Goal: Task Accomplishment & Management: Manage account settings

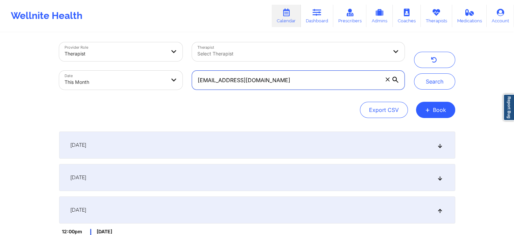
click at [351, 82] on input "[EMAIL_ADDRESS][DOMAIN_NAME]" at bounding box center [298, 80] width 212 height 19
drag, startPoint x: 303, startPoint y: 74, endPoint x: 178, endPoint y: 87, distance: 126.1
click at [178, 87] on div "Provider Role Therapist Therapist Select Therapist Date This Month [EMAIL_ADDRE…" at bounding box center [231, 66] width 355 height 57
paste input "claresewilliams79"
click at [414, 73] on button "Search" at bounding box center [434, 81] width 41 height 16
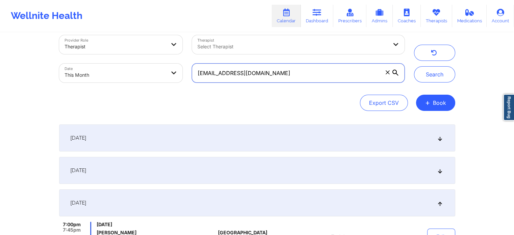
scroll to position [11, 0]
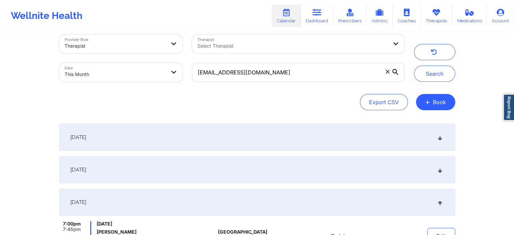
click at [365, 147] on div "[DATE]" at bounding box center [257, 137] width 396 height 27
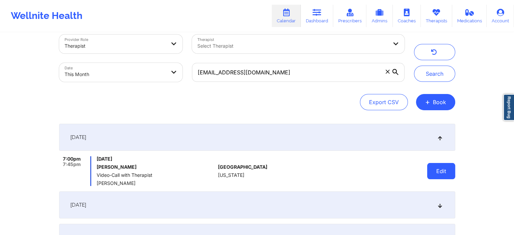
click at [448, 167] on button "Edit" at bounding box center [441, 171] width 28 height 16
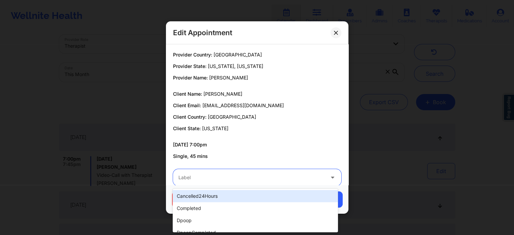
click at [239, 178] on div at bounding box center [251, 177] width 146 height 8
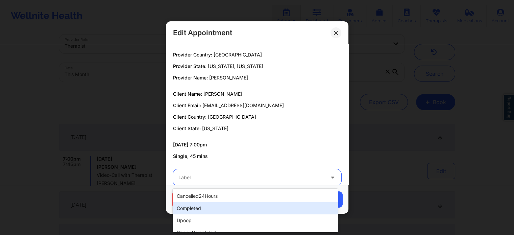
click at [213, 210] on div "completed" at bounding box center [255, 208] width 165 height 12
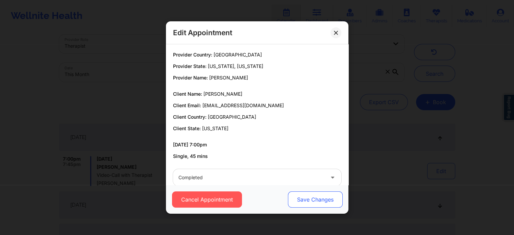
click at [297, 194] on button "Save Changes" at bounding box center [315, 199] width 55 height 16
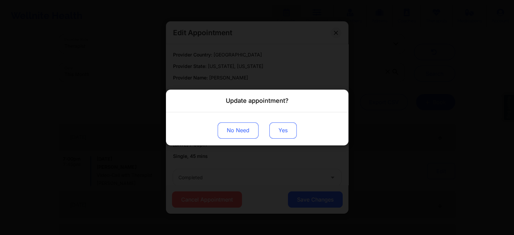
click at [271, 124] on button "Yes" at bounding box center [282, 130] width 27 height 16
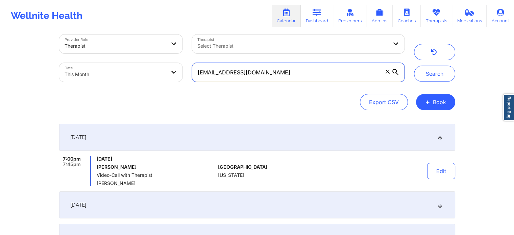
drag, startPoint x: 302, startPoint y: 73, endPoint x: 206, endPoint y: 83, distance: 96.4
click at [206, 83] on div "[EMAIL_ADDRESS][DOMAIN_NAME]" at bounding box center [298, 72] width 222 height 28
type input "c"
paste input "[EMAIL_ADDRESS][DOMAIN_NAME]"
click at [414, 66] on button "Search" at bounding box center [434, 74] width 41 height 16
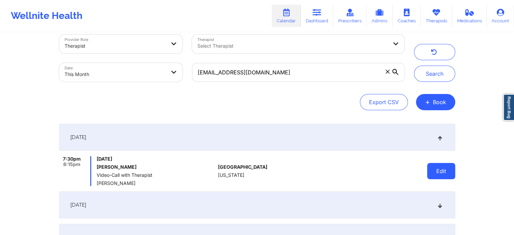
click at [445, 174] on button "Edit" at bounding box center [441, 171] width 28 height 16
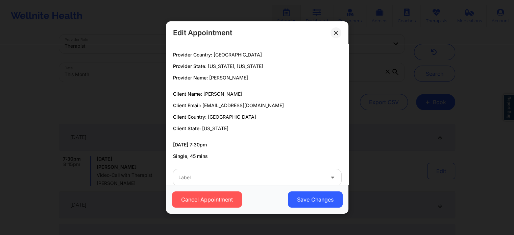
click at [230, 183] on div "Label" at bounding box center [249, 177] width 152 height 17
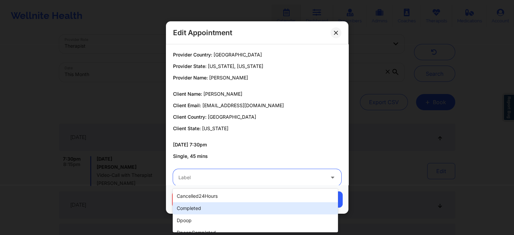
click at [195, 211] on div "completed" at bounding box center [255, 208] width 165 height 12
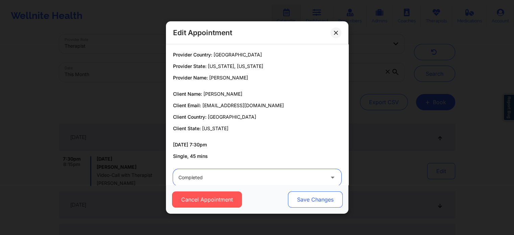
click at [292, 193] on button "Save Changes" at bounding box center [315, 199] width 55 height 16
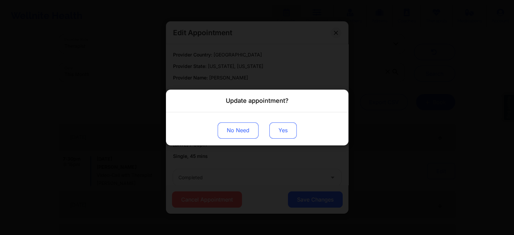
click at [276, 130] on button "Yes" at bounding box center [282, 130] width 27 height 16
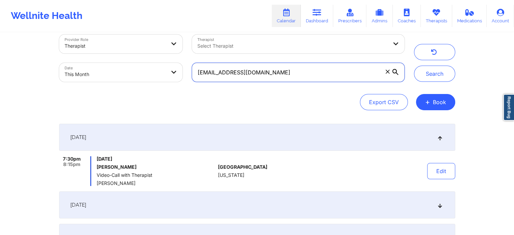
drag, startPoint x: 307, startPoint y: 67, endPoint x: 123, endPoint y: 82, distance: 184.5
click at [123, 82] on div "Provider Role Therapist Therapist Select Therapist Date This Month [EMAIL_ADDRE…" at bounding box center [231, 58] width 355 height 57
paste input "[EMAIL_ADDRESS]"
click at [414, 66] on button "Search" at bounding box center [434, 74] width 41 height 16
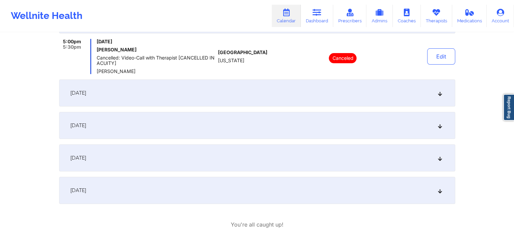
scroll to position [133, 0]
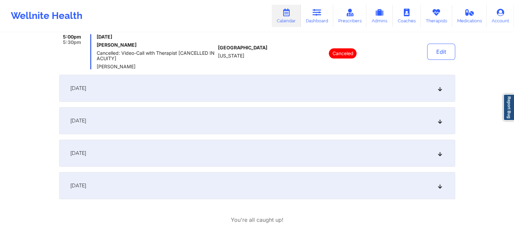
click at [230, 89] on div "[DATE]" at bounding box center [257, 88] width 396 height 27
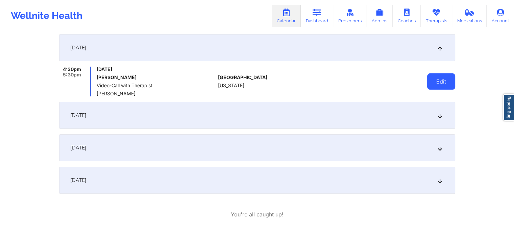
click at [450, 74] on button "Edit" at bounding box center [441, 81] width 28 height 16
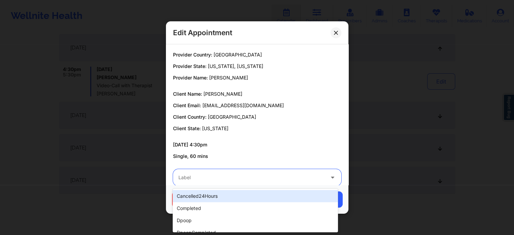
click at [269, 175] on div at bounding box center [251, 177] width 146 height 8
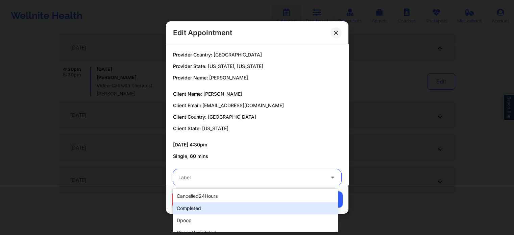
click at [220, 210] on div "completed" at bounding box center [255, 208] width 165 height 12
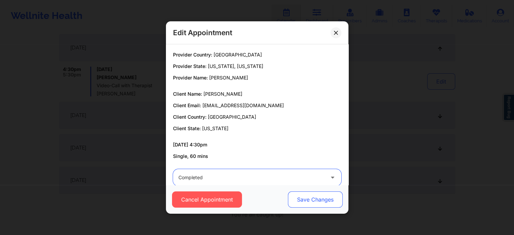
click at [316, 197] on button "Save Changes" at bounding box center [315, 199] width 55 height 16
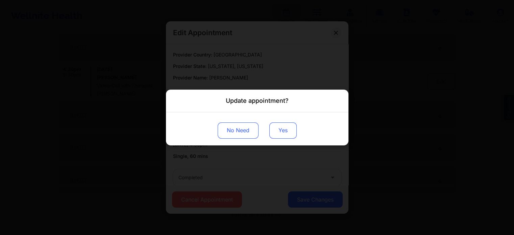
click at [280, 129] on button "Yes" at bounding box center [282, 130] width 27 height 16
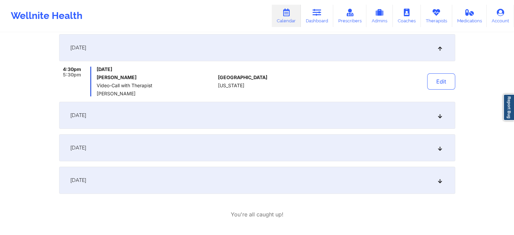
scroll to position [0, 0]
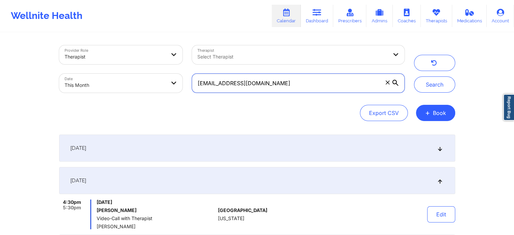
drag, startPoint x: 273, startPoint y: 85, endPoint x: 113, endPoint y: 57, distance: 162.3
click at [113, 57] on div "Provider Role Therapist Therapist Select Therapist Date This Month [EMAIL_ADDRE…" at bounding box center [231, 69] width 355 height 57
paste input "[EMAIL_ADDRESS]"
click at [414, 76] on button "Search" at bounding box center [434, 84] width 41 height 16
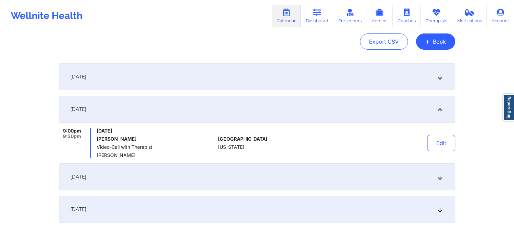
click at [329, 69] on div "[DATE]" at bounding box center [257, 76] width 396 height 27
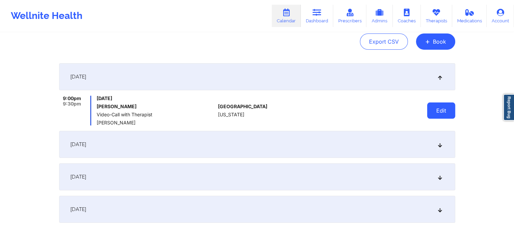
click at [435, 107] on button "Edit" at bounding box center [441, 110] width 28 height 16
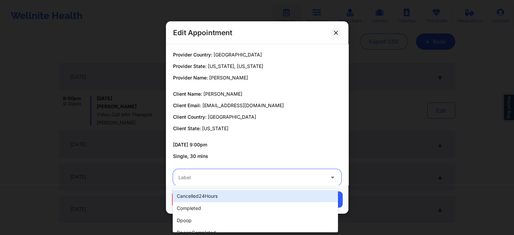
click at [211, 173] on div at bounding box center [251, 177] width 146 height 8
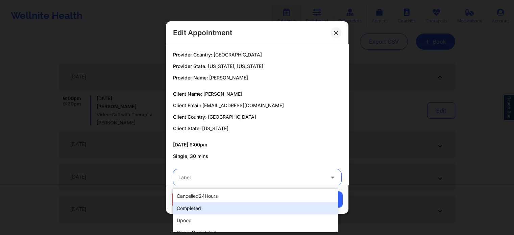
click at [194, 205] on div "completed" at bounding box center [255, 208] width 165 height 12
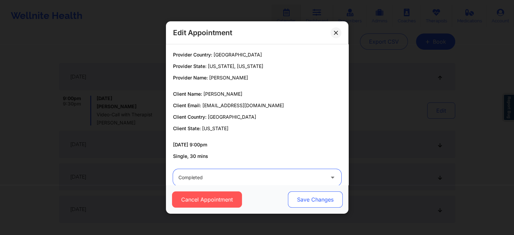
click at [302, 202] on button "Save Changes" at bounding box center [315, 199] width 55 height 16
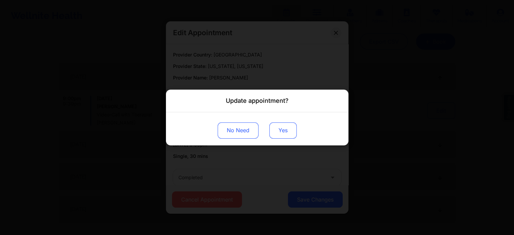
drag, startPoint x: 285, startPoint y: 142, endPoint x: 285, endPoint y: 135, distance: 6.4
click at [285, 135] on div "No Need Yes" at bounding box center [257, 128] width 182 height 33
click at [285, 135] on button "Yes" at bounding box center [282, 130] width 27 height 16
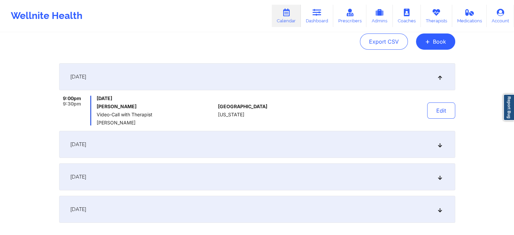
scroll to position [0, 0]
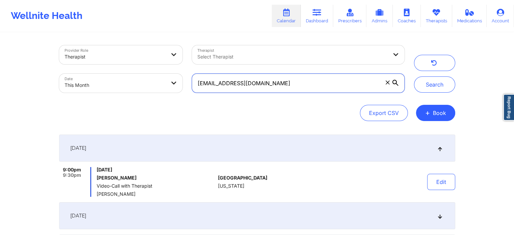
drag, startPoint x: 279, startPoint y: 82, endPoint x: 104, endPoint y: 96, distance: 175.6
click at [104, 96] on div "Provider Role Therapist Therapist Select Therapist Date This Month [EMAIL_ADDRE…" at bounding box center [231, 69] width 355 height 57
paste input "lantanajo"
click at [414, 76] on button "Search" at bounding box center [434, 84] width 41 height 16
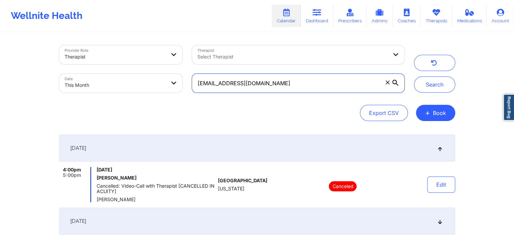
scroll to position [141, 0]
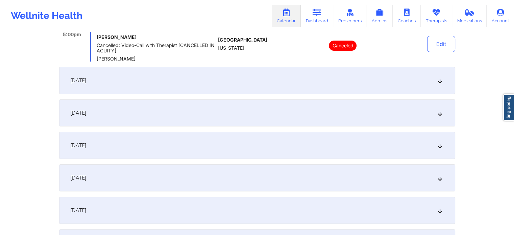
click at [255, 78] on div "[DATE]" at bounding box center [257, 80] width 396 height 27
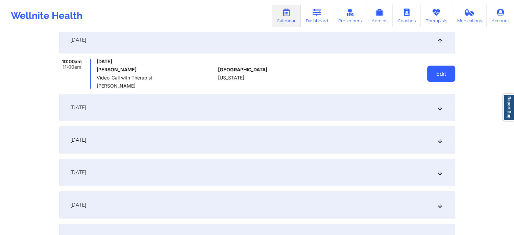
click at [439, 76] on button "Edit" at bounding box center [441, 74] width 28 height 16
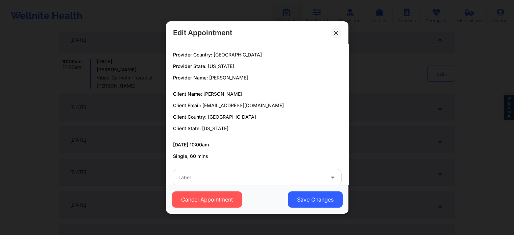
click at [235, 186] on div "Cancel Appointment Save Changes" at bounding box center [257, 199] width 182 height 29
click at [227, 178] on div at bounding box center [251, 177] width 146 height 8
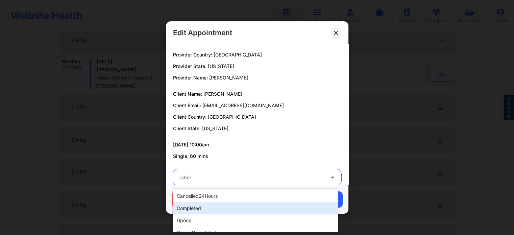
click at [205, 208] on div "completed" at bounding box center [255, 208] width 165 height 12
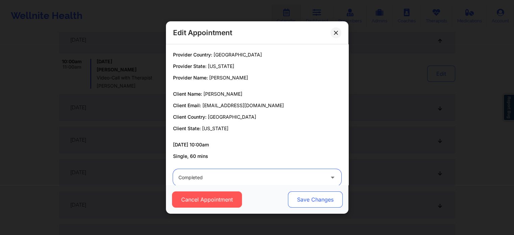
click at [306, 196] on button "Save Changes" at bounding box center [315, 199] width 55 height 16
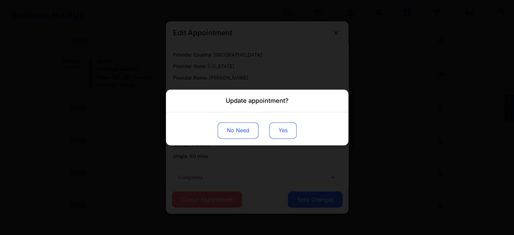
click at [285, 128] on button "Yes" at bounding box center [282, 130] width 27 height 16
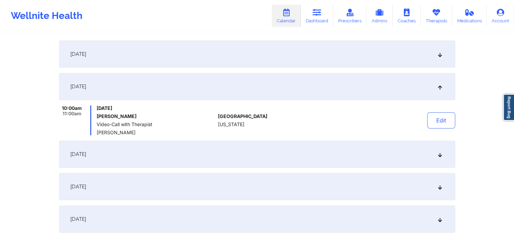
scroll to position [93, 0]
click at [449, 126] on button "Edit" at bounding box center [441, 121] width 28 height 16
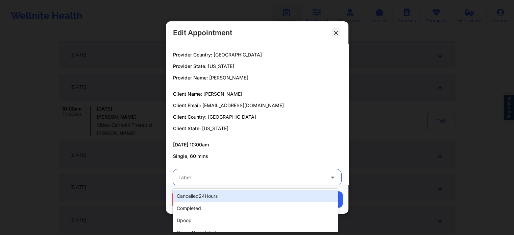
click at [243, 174] on div at bounding box center [251, 177] width 146 height 8
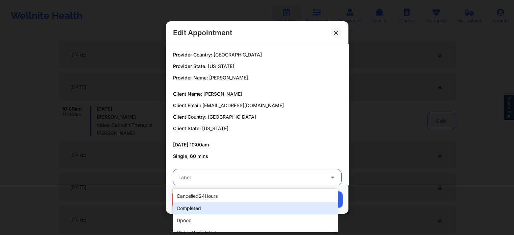
click at [201, 208] on div "completed" at bounding box center [255, 208] width 165 height 12
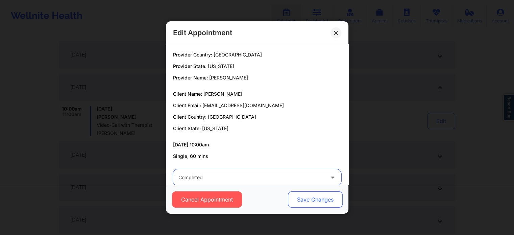
click at [312, 199] on button "Save Changes" at bounding box center [315, 199] width 55 height 16
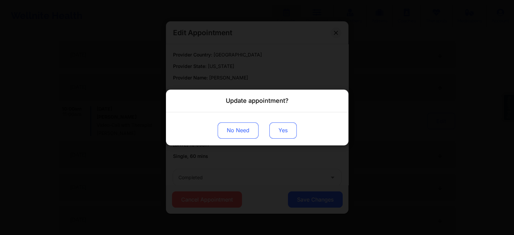
click at [286, 136] on button "Yes" at bounding box center [282, 130] width 27 height 16
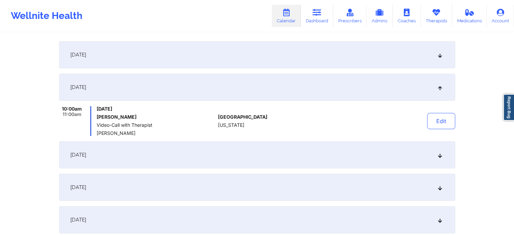
scroll to position [0, 0]
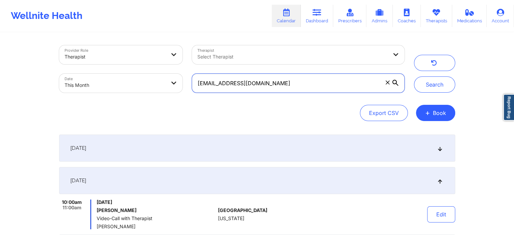
click at [291, 84] on input "[EMAIL_ADDRESS][DOMAIN_NAME]" at bounding box center [298, 83] width 212 height 19
drag, startPoint x: 279, startPoint y: 79, endPoint x: 145, endPoint y: 78, distance: 133.8
click at [145, 78] on div "Provider Role Therapist Therapist Select Therapist Date This Month [EMAIL_ADDRE…" at bounding box center [231, 69] width 355 height 57
paste input "[EMAIL_ADDRESS][DOMAIN_NAME]"
type input "[EMAIL_ADDRESS][DOMAIN_NAME]"
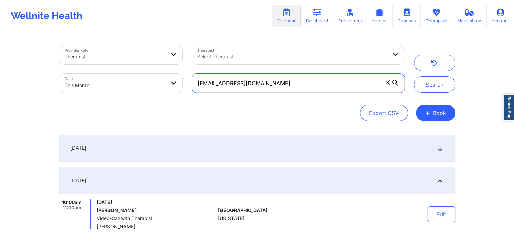
click at [414, 76] on button "Search" at bounding box center [434, 84] width 41 height 16
drag, startPoint x: 497, startPoint y: 135, endPoint x: 499, endPoint y: 159, distance: 23.7
click at [499, 159] on div "Provider Role Therapist Therapist Select Therapist Date This Month [EMAIL_ADDRE…" at bounding box center [257, 135] width 514 height 271
click at [424, 152] on div "[DATE]" at bounding box center [257, 148] width 396 height 27
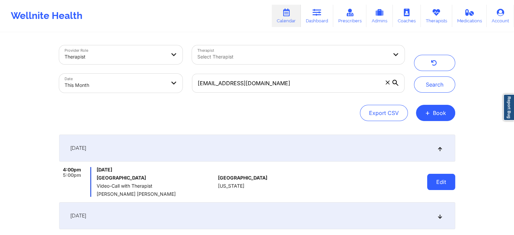
click at [431, 183] on button "Edit" at bounding box center [441, 182] width 28 height 16
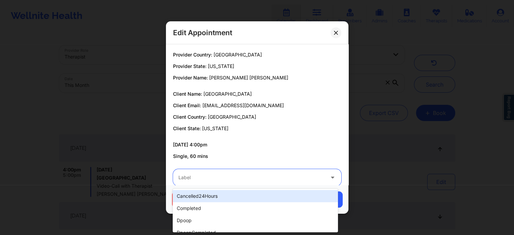
click at [221, 176] on div at bounding box center [251, 177] width 146 height 8
type input "dp"
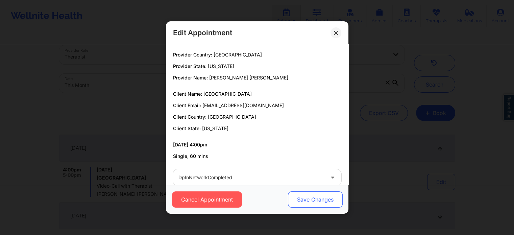
click at [296, 201] on button "Save Changes" at bounding box center [315, 199] width 55 height 16
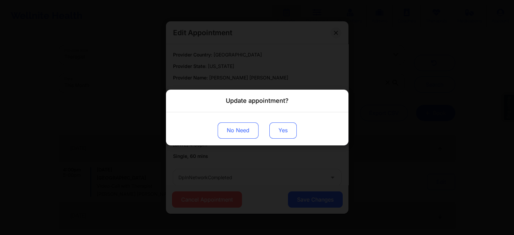
click at [277, 124] on button "Yes" at bounding box center [282, 130] width 27 height 16
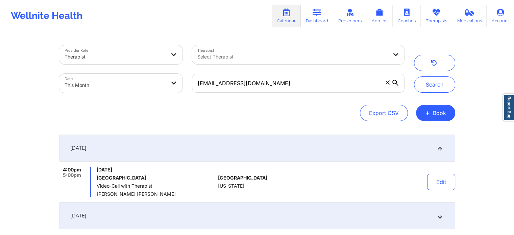
drag, startPoint x: 320, startPoint y: 94, endPoint x: 310, endPoint y: 88, distance: 12.0
click at [310, 88] on div "[EMAIL_ADDRESS][DOMAIN_NAME]" at bounding box center [298, 83] width 222 height 28
drag, startPoint x: 310, startPoint y: 88, endPoint x: 205, endPoint y: 87, distance: 105.4
click at [205, 87] on input "[EMAIL_ADDRESS][DOMAIN_NAME]" at bounding box center [298, 83] width 212 height 19
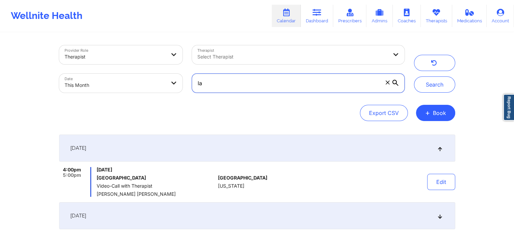
type input "l"
paste input "[EMAIL_ADDRESS][DOMAIN_NAME]"
type input "[EMAIL_ADDRESS][DOMAIN_NAME]"
click at [414, 76] on button "Search" at bounding box center [434, 84] width 41 height 16
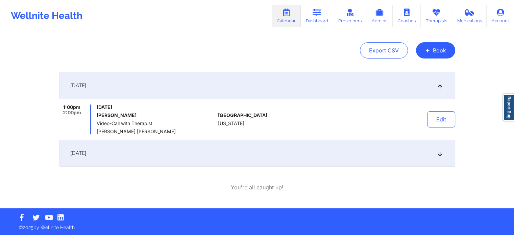
click at [434, 150] on div "[DATE]" at bounding box center [257, 153] width 396 height 27
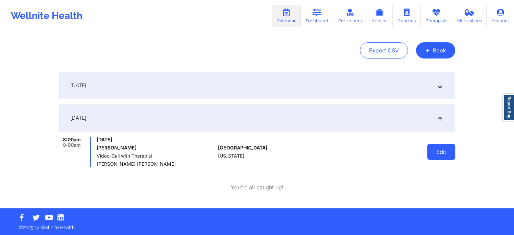
click at [434, 154] on button "Edit" at bounding box center [441, 152] width 28 height 16
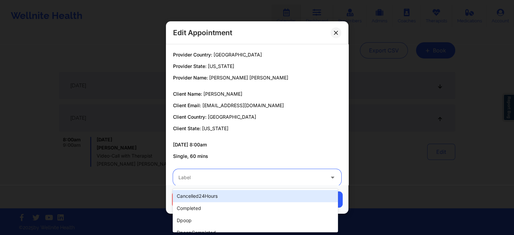
click at [193, 173] on div "Label" at bounding box center [249, 177] width 152 height 17
type input "dp"
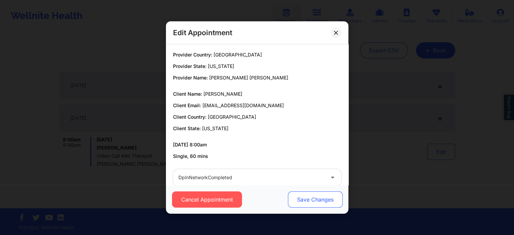
click at [289, 200] on button "Save Changes" at bounding box center [315, 199] width 55 height 16
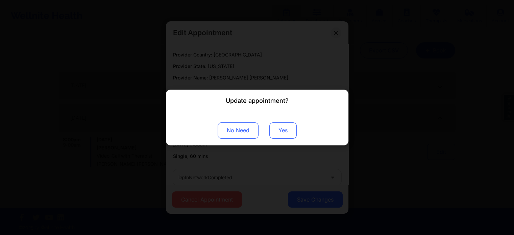
click at [287, 126] on button "Yes" at bounding box center [282, 130] width 27 height 16
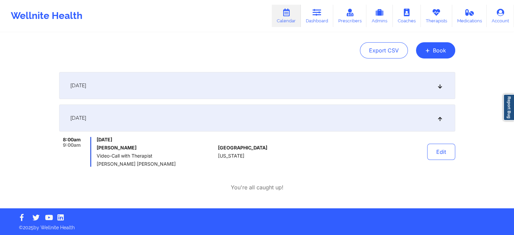
scroll to position [0, 0]
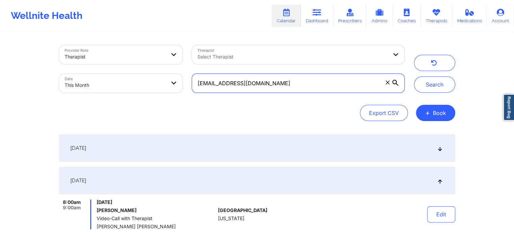
click at [308, 86] on input "[EMAIL_ADDRESS][DOMAIN_NAME]" at bounding box center [298, 83] width 212 height 19
drag, startPoint x: 287, startPoint y: 86, endPoint x: 162, endPoint y: 82, distance: 125.4
click at [162, 82] on div "Provider Role Therapist Therapist Select Therapist Date This Month [EMAIL_ADDRE…" at bounding box center [231, 69] width 355 height 57
paste input "[EMAIL_ADDRESS]"
click at [414, 76] on button "Search" at bounding box center [434, 84] width 41 height 16
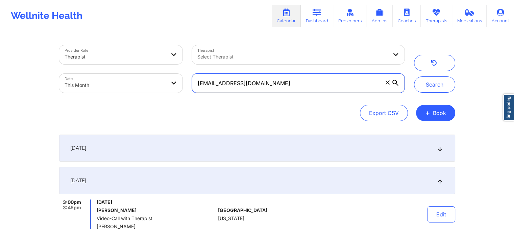
scroll to position [63, 0]
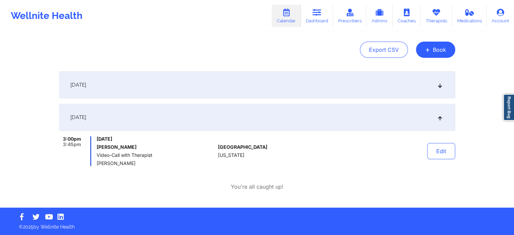
click at [225, 90] on div "[DATE]" at bounding box center [257, 84] width 396 height 27
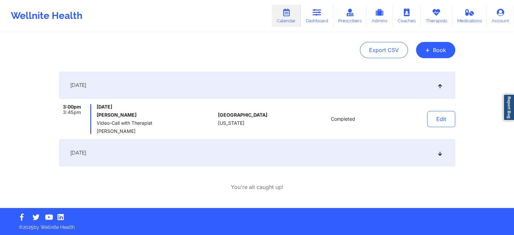
scroll to position [13, 0]
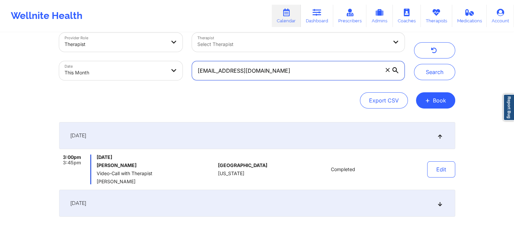
drag, startPoint x: 295, startPoint y: 72, endPoint x: 170, endPoint y: 62, distance: 124.8
click at [170, 62] on div "Provider Role Therapist Therapist Select Therapist Date This Month [EMAIL_ADDRE…" at bounding box center [231, 56] width 355 height 57
paste input "[EMAIL_ADDRESS]"
click at [414, 64] on button "Search" at bounding box center [434, 72] width 41 height 16
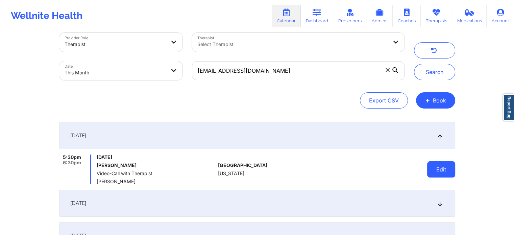
click at [442, 172] on button "Edit" at bounding box center [441, 169] width 28 height 16
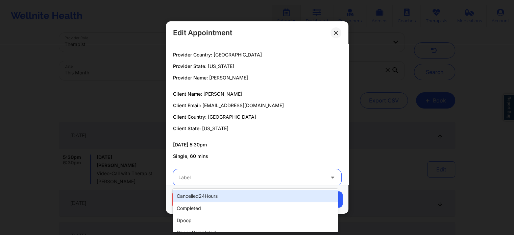
click at [204, 172] on div "Label" at bounding box center [249, 177] width 152 height 17
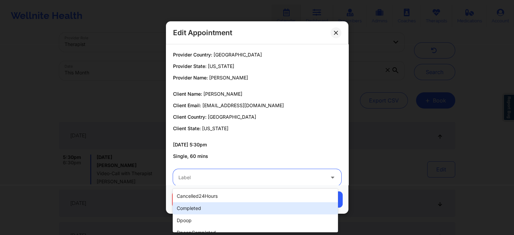
click at [199, 204] on div "completed" at bounding box center [255, 208] width 165 height 12
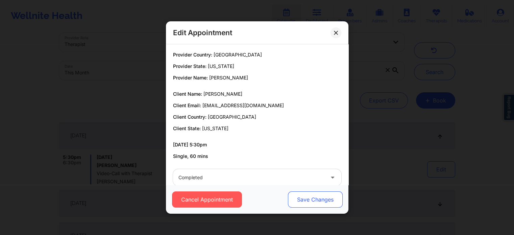
click at [310, 195] on button "Save Changes" at bounding box center [315, 199] width 55 height 16
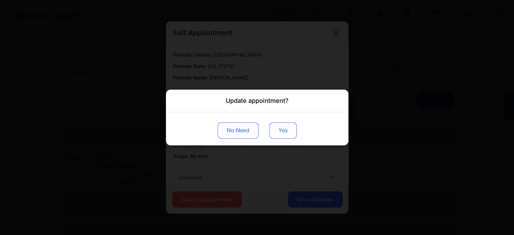
click at [280, 127] on button "Yes" at bounding box center [282, 130] width 27 height 16
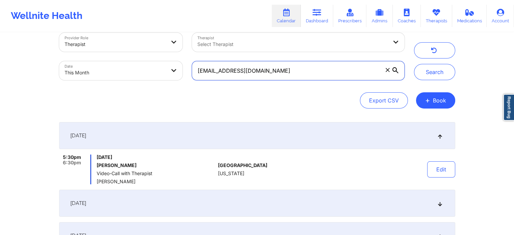
drag, startPoint x: 304, startPoint y: 70, endPoint x: 152, endPoint y: 69, distance: 152.1
click at [152, 69] on div "Provider Role Therapist Therapist Select Therapist Date This Month [EMAIL_ADDRE…" at bounding box center [231, 56] width 355 height 57
paste input "12.[PERSON_NAME].k@g"
type input "[EMAIL_ADDRESS][PERSON_NAME][DOMAIN_NAME]"
click at [414, 64] on button "Search" at bounding box center [434, 72] width 41 height 16
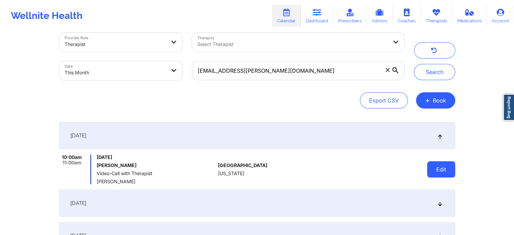
click at [444, 169] on button "Edit" at bounding box center [441, 169] width 28 height 16
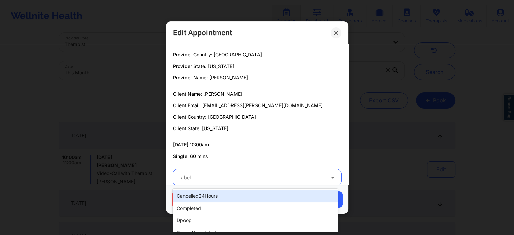
click at [237, 176] on div at bounding box center [251, 177] width 146 height 8
type input "dp"
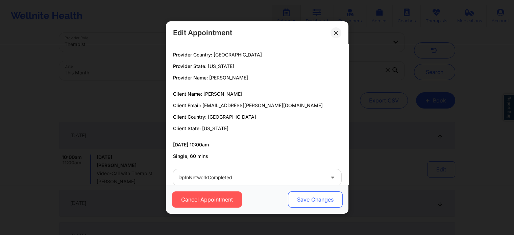
click at [304, 194] on button "Save Changes" at bounding box center [315, 199] width 55 height 16
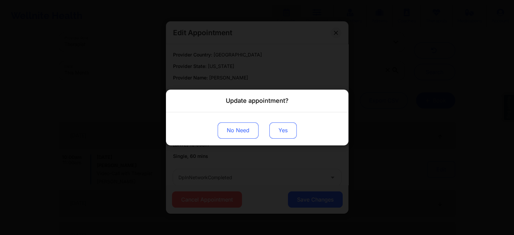
click at [276, 132] on button "Yes" at bounding box center [282, 130] width 27 height 16
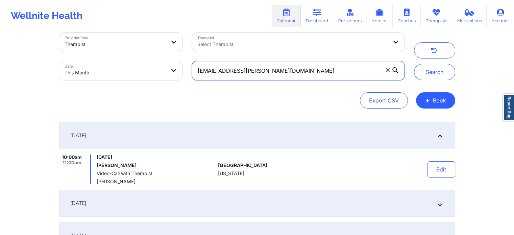
drag, startPoint x: 273, startPoint y: 66, endPoint x: 171, endPoint y: 49, distance: 103.5
click at [171, 49] on div "Provider Role Therapist Therapist Select Therapist Date This Month [EMAIL_ADDRE…" at bounding box center [231, 56] width 355 height 57
paste input "komickto"
click at [414, 64] on button "Search" at bounding box center [434, 72] width 41 height 16
drag, startPoint x: 263, startPoint y: 77, endPoint x: 156, endPoint y: 67, distance: 107.5
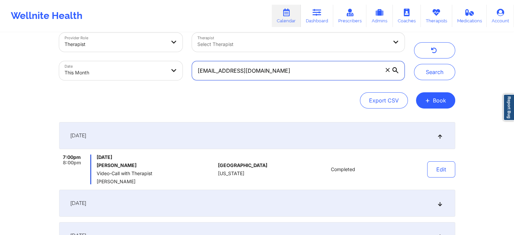
click at [156, 67] on div "Provider Role Therapist Therapist Select Therapist Date This Month [EMAIL_ADDRE…" at bounding box center [231, 56] width 355 height 57
paste input "[EMAIL_ADDRESS]"
click at [414, 64] on button "Search" at bounding box center [434, 72] width 41 height 16
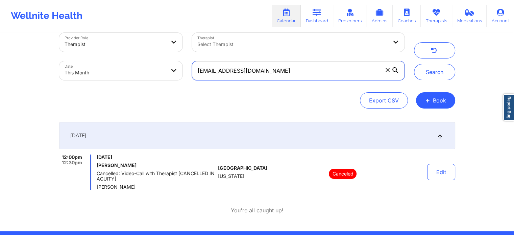
drag, startPoint x: 293, startPoint y: 61, endPoint x: 145, endPoint y: 63, distance: 148.7
click at [145, 63] on div "Provider Role Therapist Therapist Select Therapist Date This Month [EMAIL_ADDRE…" at bounding box center [231, 56] width 355 height 57
paste input "noreenbb"
type input "[EMAIL_ADDRESS][DOMAIN_NAME]"
click at [414, 64] on button "Search" at bounding box center [434, 72] width 41 height 16
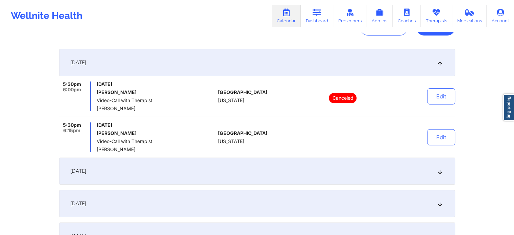
scroll to position [60, 0]
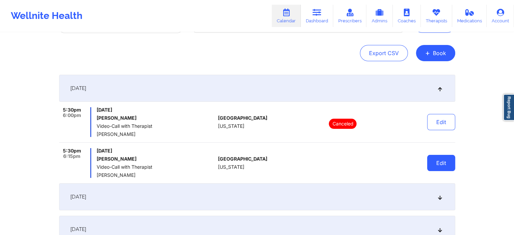
click at [437, 161] on button "Edit" at bounding box center [441, 163] width 28 height 16
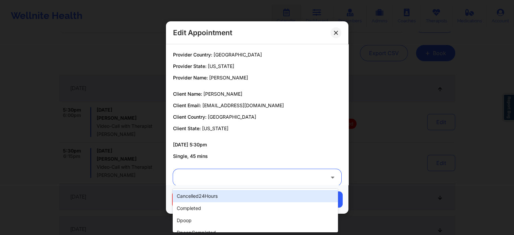
click at [275, 177] on div at bounding box center [251, 177] width 146 height 8
type input "dp"
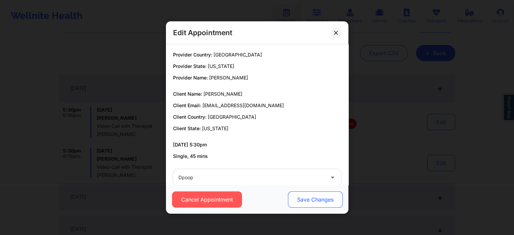
click at [330, 197] on button "Save Changes" at bounding box center [315, 199] width 55 height 16
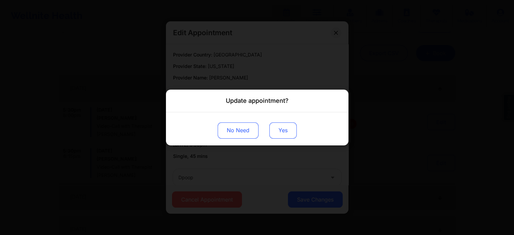
click at [274, 128] on button "Yes" at bounding box center [282, 130] width 27 height 16
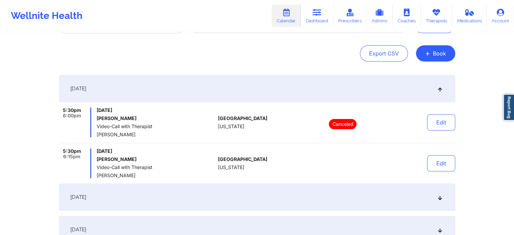
scroll to position [0, 0]
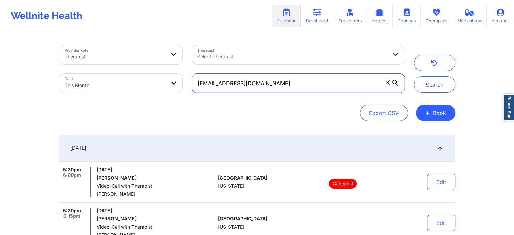
drag, startPoint x: 264, startPoint y: 83, endPoint x: 168, endPoint y: 66, distance: 96.8
click at [168, 66] on div "Provider Role Therapist Therapist Select Therapist Date This Month [EMAIL_ADDRE…" at bounding box center [231, 69] width 355 height 57
paste input "[EMAIL_ADDRESS]"
click at [414, 76] on button "Search" at bounding box center [434, 84] width 41 height 16
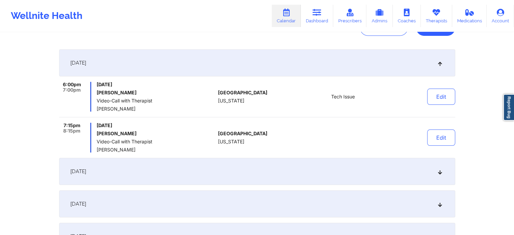
scroll to position [90, 0]
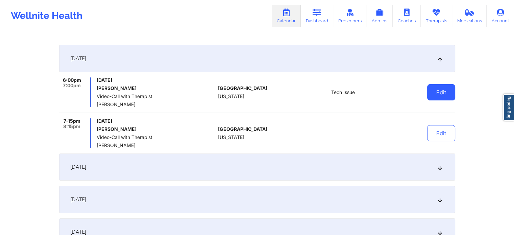
click at [439, 94] on button "Edit" at bounding box center [441, 92] width 28 height 16
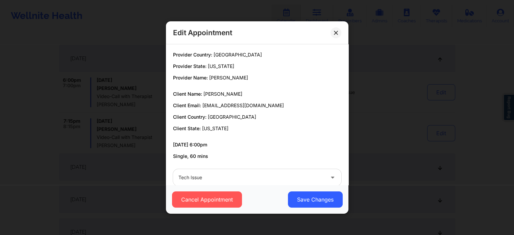
click at [308, 173] on div "Tech Issue" at bounding box center [251, 177] width 146 height 17
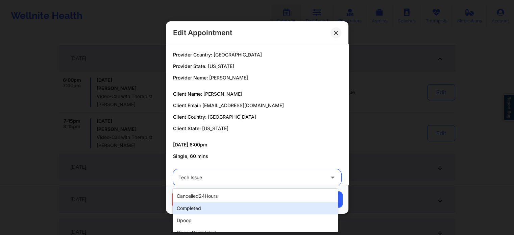
click at [337, 190] on div "cancelled24Hours completed dpoop dpoopCompleted dpInNetworkCompleted freeNoShow…" at bounding box center [255, 211] width 165 height 44
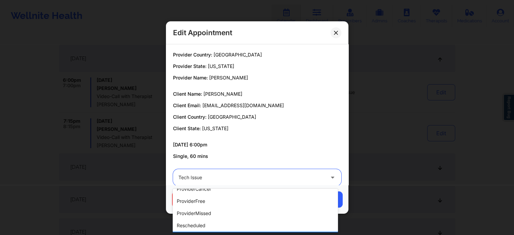
scroll to position [136, 0]
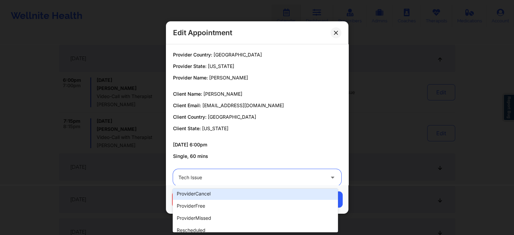
click at [204, 194] on div "providerCancel" at bounding box center [255, 194] width 165 height 12
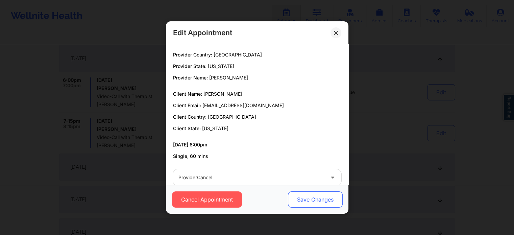
click at [310, 194] on button "Save Changes" at bounding box center [315, 199] width 55 height 16
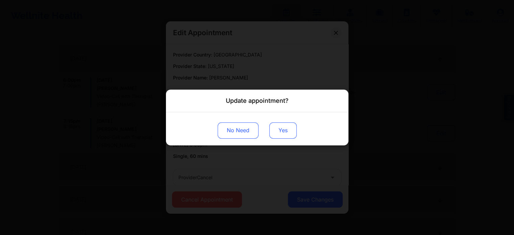
click at [278, 131] on button "Yes" at bounding box center [282, 130] width 27 height 16
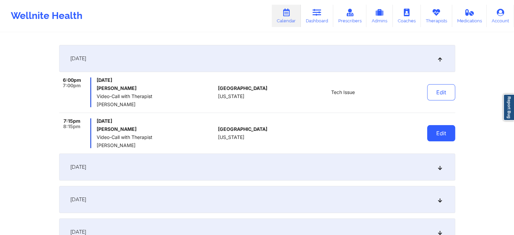
click at [436, 135] on button "Edit" at bounding box center [441, 133] width 28 height 16
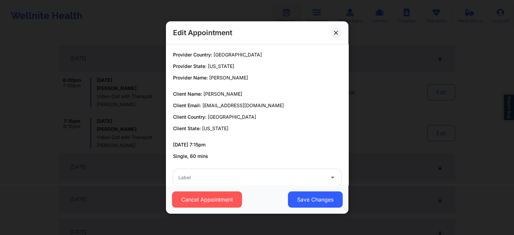
click at [235, 189] on div "Cancel Appointment Save Changes" at bounding box center [257, 199] width 182 height 29
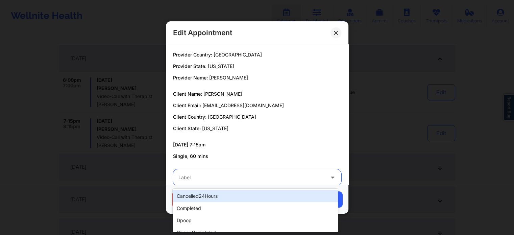
click at [253, 178] on div at bounding box center [251, 177] width 146 height 8
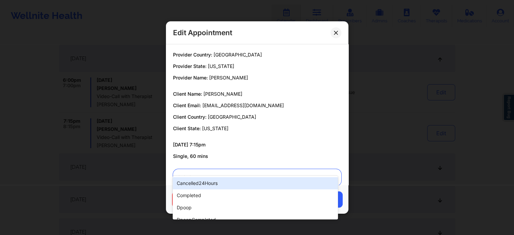
scroll to position [13, 0]
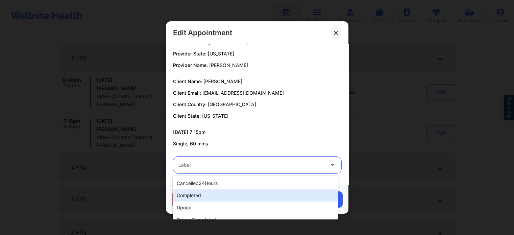
click at [264, 196] on div "completed" at bounding box center [255, 195] width 165 height 12
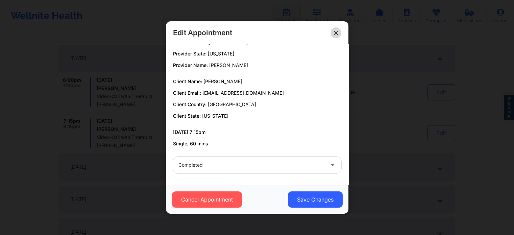
click at [336, 34] on icon at bounding box center [336, 33] width 4 height 4
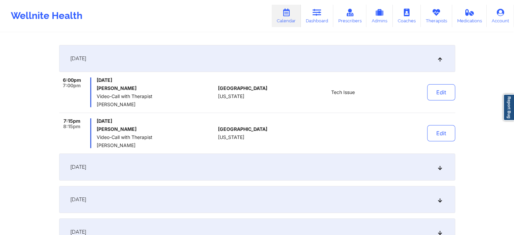
scroll to position [0, 0]
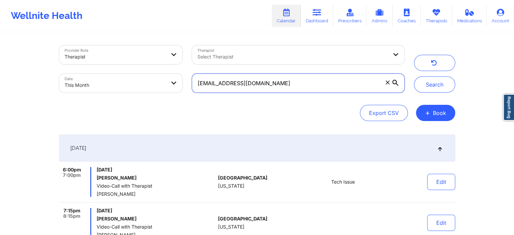
drag, startPoint x: 296, startPoint y: 83, endPoint x: 163, endPoint y: 78, distance: 133.6
click at [163, 78] on div "Provider Role Therapist Therapist Select Therapist Date This Month [EMAIL_ADDRE…" at bounding box center [231, 69] width 355 height 57
paste input "tova@frankfamily"
click at [414, 76] on button "Search" at bounding box center [434, 84] width 41 height 16
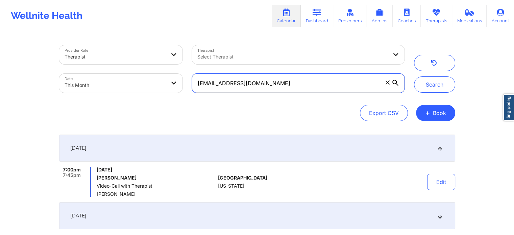
paste input "[EMAIL_ADDRESS][DOMAIN_NAME]"
type input "tova@[EMAIL_ADDRESS][DOMAIN_NAME]"
drag, startPoint x: 338, startPoint y: 84, endPoint x: 198, endPoint y: 48, distance: 144.3
click at [198, 48] on div "Provider Role Therapist Therapist Select Therapist Date This Month tova@[EMAIL_…" at bounding box center [231, 69] width 355 height 57
paste input "[EMAIL_ADDRESS][DOMAIN_NAME]"
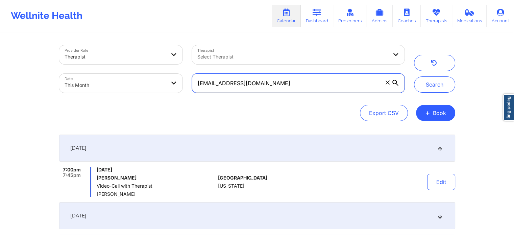
click at [414, 76] on button "Search" at bounding box center [434, 84] width 41 height 16
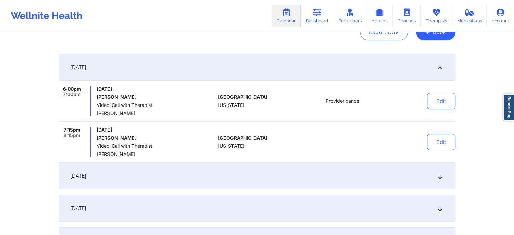
scroll to position [85, 0]
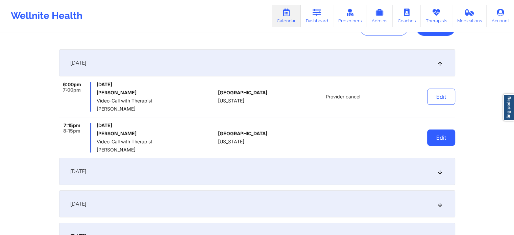
click at [442, 139] on button "Edit" at bounding box center [441, 137] width 28 height 16
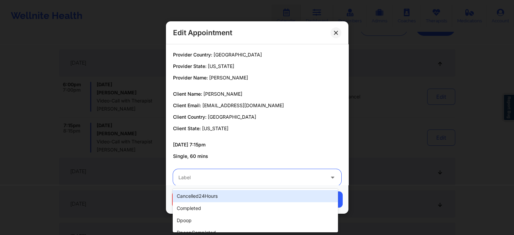
click at [278, 180] on div at bounding box center [251, 177] width 146 height 8
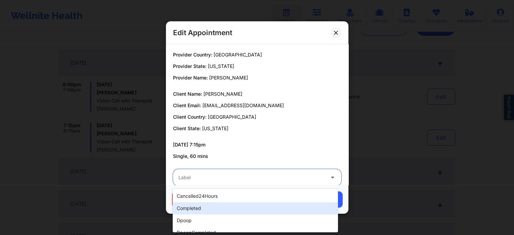
click at [214, 208] on div "completed" at bounding box center [255, 208] width 165 height 12
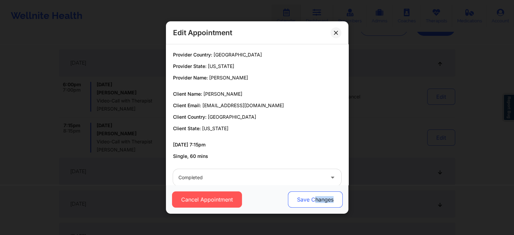
drag, startPoint x: 339, startPoint y: 188, endPoint x: 314, endPoint y: 197, distance: 26.3
click at [314, 197] on div "Cancel Appointment Save Changes" at bounding box center [257, 199] width 182 height 29
click at [314, 197] on button "Save Changes" at bounding box center [315, 199] width 55 height 16
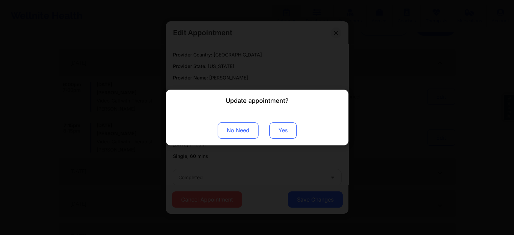
click at [283, 132] on button "Yes" at bounding box center [282, 130] width 27 height 16
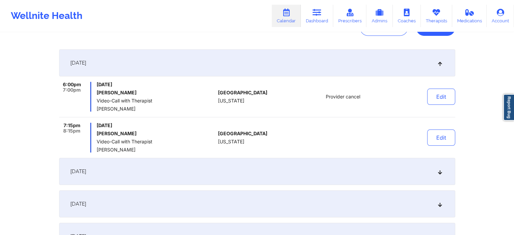
scroll to position [0, 0]
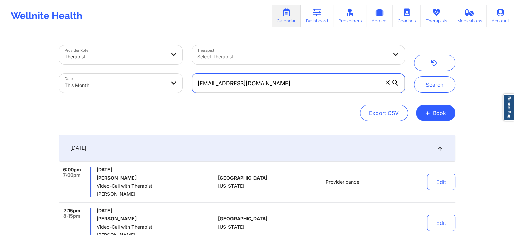
drag, startPoint x: 294, startPoint y: 80, endPoint x: 152, endPoint y: 74, distance: 141.4
click at [152, 74] on div "Provider Role Therapist Therapist Select Therapist Date This Month [EMAIL_ADDRE…" at bounding box center [231, 69] width 355 height 57
paste input "tova@frankfamily"
click at [414, 76] on button "Search" at bounding box center [434, 84] width 41 height 16
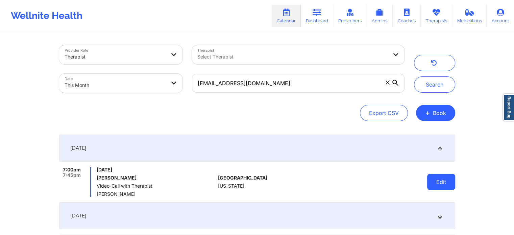
click at [441, 189] on button "Edit" at bounding box center [441, 182] width 28 height 16
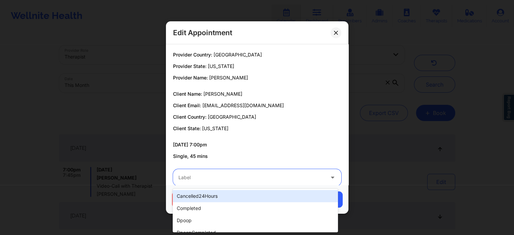
click at [220, 169] on div "Label" at bounding box center [249, 177] width 152 height 17
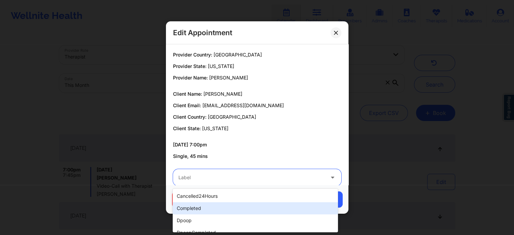
click at [193, 208] on div "completed" at bounding box center [255, 208] width 165 height 12
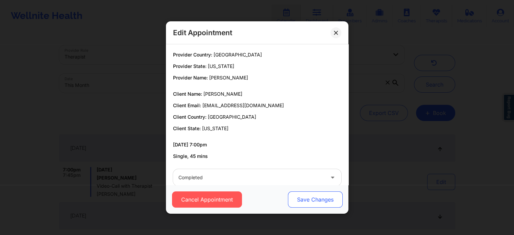
click at [301, 200] on button "Save Changes" at bounding box center [315, 199] width 55 height 16
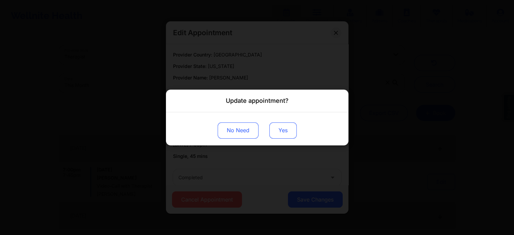
click at [285, 130] on button "Yes" at bounding box center [282, 130] width 27 height 16
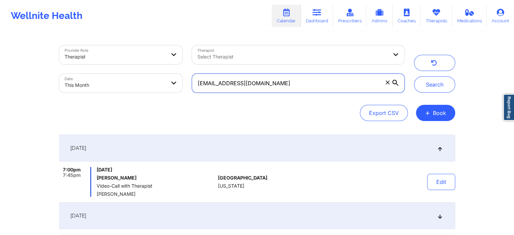
drag, startPoint x: 265, startPoint y: 84, endPoint x: 129, endPoint y: 64, distance: 137.4
click at [129, 64] on div "Provider Role Therapist Therapist Select Therapist Date This Month [EMAIL_ADDRE…" at bounding box center [231, 69] width 355 height 57
paste input "[EMAIL_ADDRESS]"
click at [414, 76] on button "Search" at bounding box center [434, 84] width 41 height 16
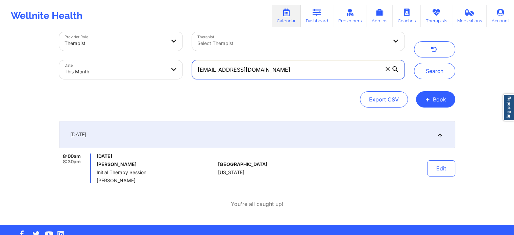
scroll to position [14, 0]
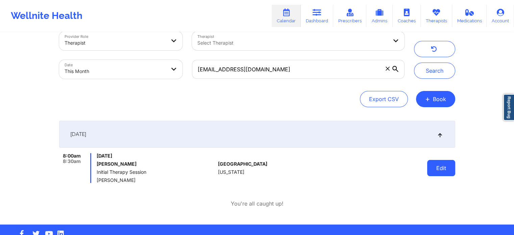
click at [443, 166] on button "Edit" at bounding box center [441, 168] width 28 height 16
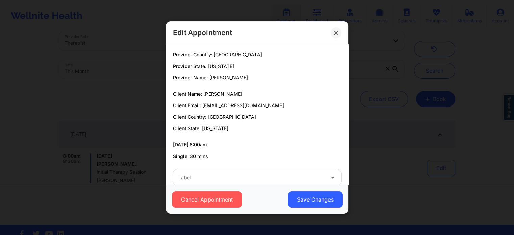
scroll to position [13, 0]
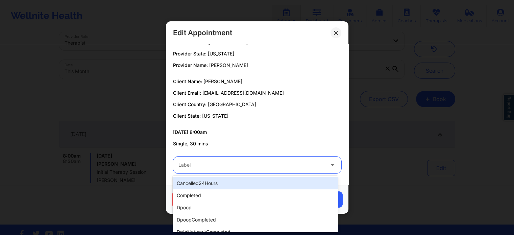
click at [222, 166] on div at bounding box center [251, 165] width 146 height 8
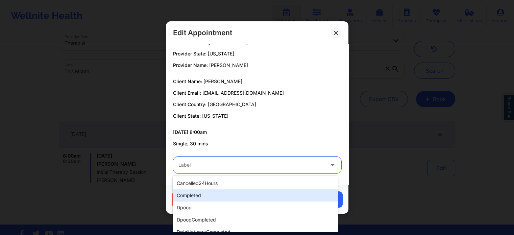
click at [216, 194] on div "completed" at bounding box center [255, 195] width 165 height 12
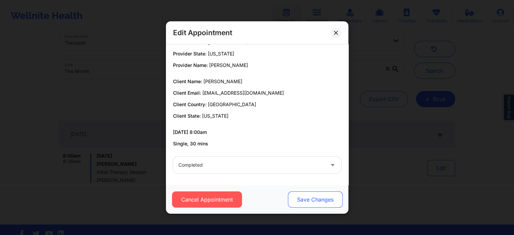
click at [310, 197] on button "Save Changes" at bounding box center [315, 199] width 55 height 16
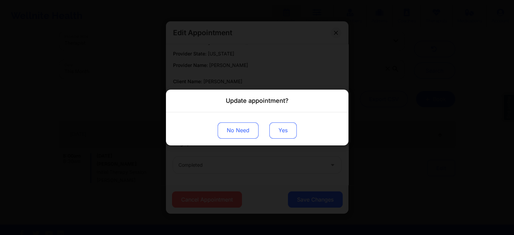
click at [282, 130] on button "Yes" at bounding box center [282, 130] width 27 height 16
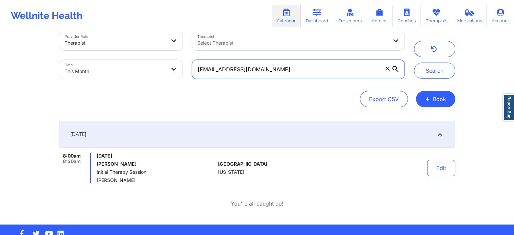
click at [277, 66] on input "[EMAIL_ADDRESS][DOMAIN_NAME]" at bounding box center [298, 69] width 212 height 19
drag, startPoint x: 277, startPoint y: 66, endPoint x: 157, endPoint y: 69, distance: 119.3
click at [157, 69] on div "Provider Role Therapist Therapist Select Therapist Date This Month [EMAIL_ADDRE…" at bounding box center [231, 55] width 355 height 57
paste input "shuyanwang0716"
click at [414, 63] on button "Search" at bounding box center [434, 71] width 41 height 16
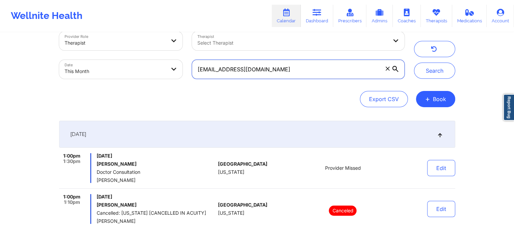
drag, startPoint x: 306, startPoint y: 66, endPoint x: 144, endPoint y: 72, distance: 161.7
click at [144, 72] on div "Provider Role Therapist Therapist Select Therapist Date This Month [EMAIL_ADDRE…" at bounding box center [231, 55] width 355 height 57
paste input "ilvirodz23"
click at [414, 63] on button "Search" at bounding box center [434, 71] width 41 height 16
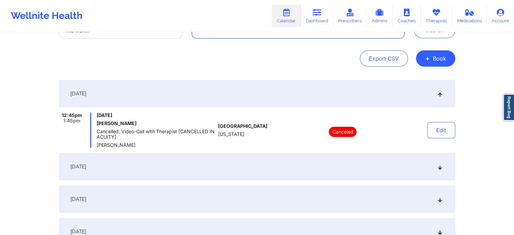
scroll to position [0, 0]
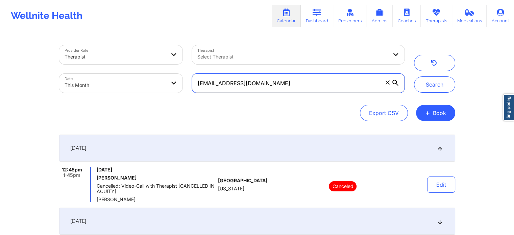
drag, startPoint x: 270, startPoint y: 76, endPoint x: 178, endPoint y: 101, distance: 95.1
click at [178, 101] on div "Provider Role Therapist Therapist Select Therapist Date This Month [EMAIL_ADDRE…" at bounding box center [257, 83] width 396 height 76
paste input "madridcarlos.a"
click at [414, 76] on button "Search" at bounding box center [434, 84] width 41 height 16
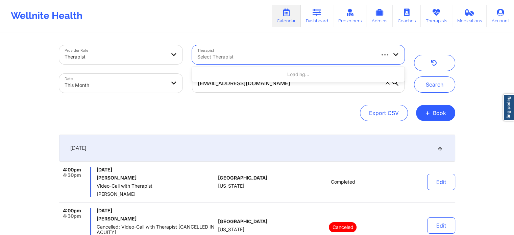
click at [286, 62] on div "Select Therapist" at bounding box center [283, 54] width 183 height 19
click at [286, 62] on div "Select Therapist" at bounding box center [290, 54] width 196 height 19
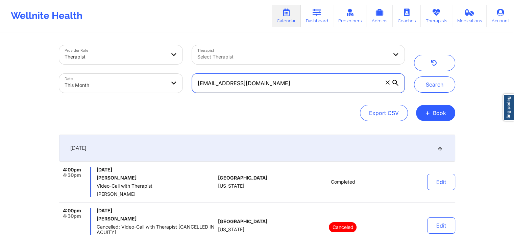
drag, startPoint x: 302, startPoint y: 85, endPoint x: 194, endPoint y: 87, distance: 108.8
click at [194, 87] on input "[EMAIL_ADDRESS][DOMAIN_NAME]" at bounding box center [298, 83] width 212 height 19
paste input "[EMAIL_ADDRESS]"
click at [414, 76] on button "Search" at bounding box center [434, 84] width 41 height 16
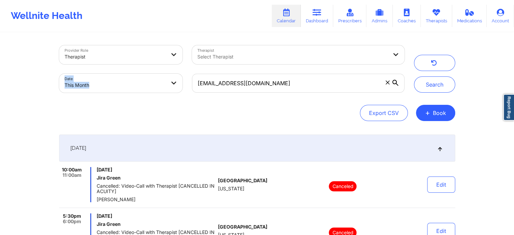
drag, startPoint x: 319, startPoint y: 68, endPoint x: 310, endPoint y: 96, distance: 28.9
click at [310, 96] on div "Provider Role Therapist Therapist Select Therapist Date This Month [EMAIL_ADDRE…" at bounding box center [231, 69] width 355 height 57
click at [296, 80] on input "[EMAIL_ADDRESS][DOMAIN_NAME]" at bounding box center [298, 83] width 212 height 19
drag, startPoint x: 296, startPoint y: 80, endPoint x: 202, endPoint y: 85, distance: 94.1
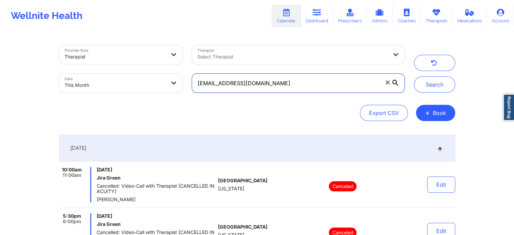
click at [202, 85] on input "[EMAIL_ADDRESS][DOMAIN_NAME]" at bounding box center [298, 83] width 212 height 19
paste input "[EMAIL_ADDRESS]"
click at [251, 90] on input "[EMAIL_ADDRESS][DOMAIN_NAME]" at bounding box center [298, 83] width 212 height 19
click at [414, 76] on button "Search" at bounding box center [434, 84] width 41 height 16
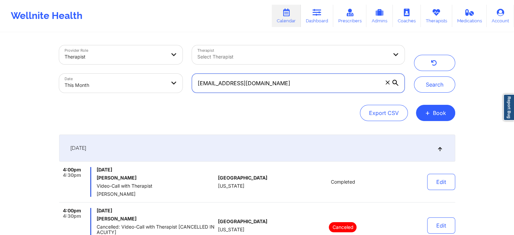
click at [326, 79] on input "[EMAIL_ADDRESS][DOMAIN_NAME]" at bounding box center [298, 83] width 212 height 19
click at [414, 76] on button "Search" at bounding box center [434, 84] width 41 height 16
drag, startPoint x: 288, startPoint y: 85, endPoint x: 152, endPoint y: 73, distance: 136.1
click at [152, 73] on div "Provider Role Therapist Therapist Select Therapist Date This Month [EMAIL_ADDRE…" at bounding box center [231, 69] width 355 height 57
paste input "[EMAIL_ADDRESS]"
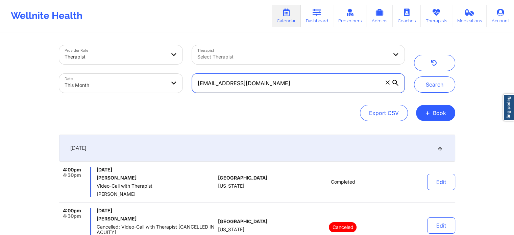
click at [414, 76] on button "Search" at bounding box center [434, 84] width 41 height 16
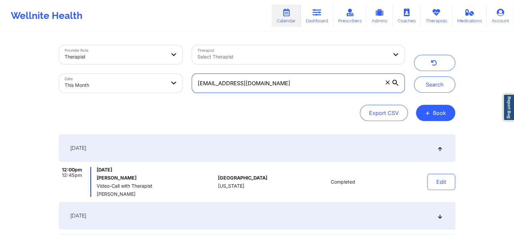
drag, startPoint x: 281, startPoint y: 85, endPoint x: 166, endPoint y: 86, distance: 114.9
click at [166, 86] on div "Provider Role Therapist Therapist Select Therapist Date This Month [EMAIL_ADDRE…" at bounding box center [231, 69] width 355 height 57
paste input "info@nikkiruiz"
click at [414, 76] on button "Search" at bounding box center [434, 84] width 41 height 16
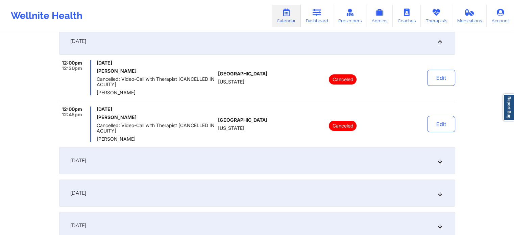
scroll to position [104, 0]
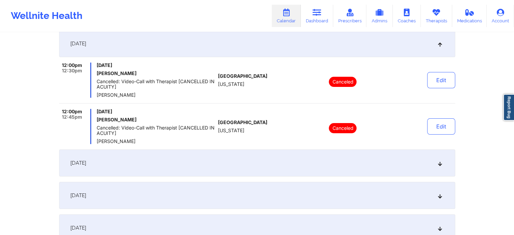
click at [186, 162] on div "[DATE]" at bounding box center [257, 162] width 396 height 27
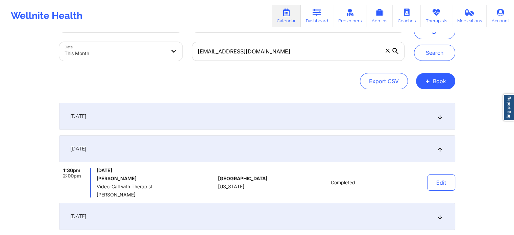
scroll to position [29, 0]
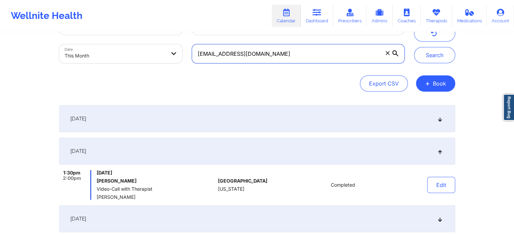
drag, startPoint x: 281, startPoint y: 57, endPoint x: 170, endPoint y: 50, distance: 111.0
click at [170, 50] on div "Provider Role Therapist Therapist Select Therapist Date This Month [EMAIL_ADDRE…" at bounding box center [231, 39] width 355 height 57
paste input "[PERSON_NAME][EMAIL_ADDRESS]"
click at [414, 47] on button "Search" at bounding box center [434, 55] width 41 height 16
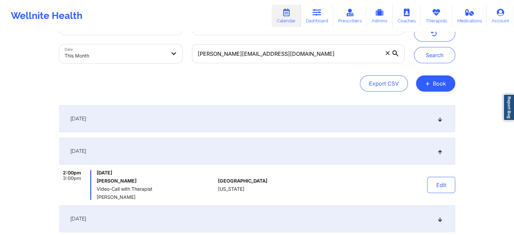
click at [190, 112] on div "[DATE]" at bounding box center [257, 118] width 396 height 27
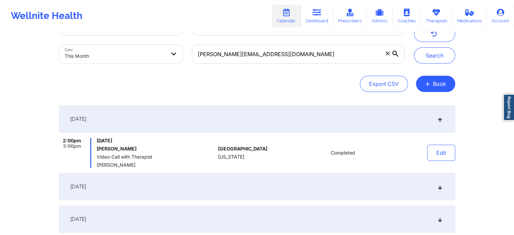
scroll to position [0, 0]
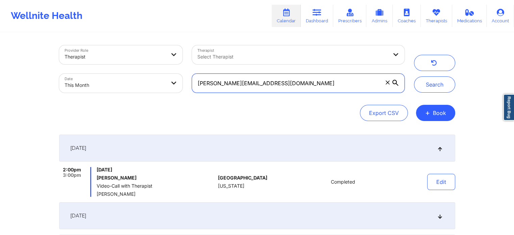
drag, startPoint x: 312, startPoint y: 86, endPoint x: 177, endPoint y: 87, distance: 135.5
click at [177, 87] on div "Provider Role Therapist Therapist Select Therapist Date This Month [PERSON_NAME…" at bounding box center [231, 69] width 355 height 57
paste input "smithshatema"
click at [414, 76] on button "Search" at bounding box center [434, 84] width 41 height 16
drag, startPoint x: 307, startPoint y: 87, endPoint x: 155, endPoint y: 94, distance: 151.9
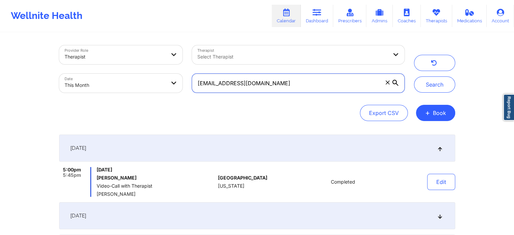
click at [155, 94] on div "Provider Role Therapist Therapist Select Therapist Date This Month [EMAIL_ADDRE…" at bounding box center [231, 69] width 355 height 57
paste input "[PERSON_NAME].jairo164"
click at [414, 76] on button "Search" at bounding box center [434, 84] width 41 height 16
drag, startPoint x: 300, startPoint y: 87, endPoint x: 153, endPoint y: 85, distance: 146.7
click at [153, 85] on div "Provider Role Therapist Therapist Select Therapist Date This Month [PERSON_NAME…" at bounding box center [231, 69] width 355 height 57
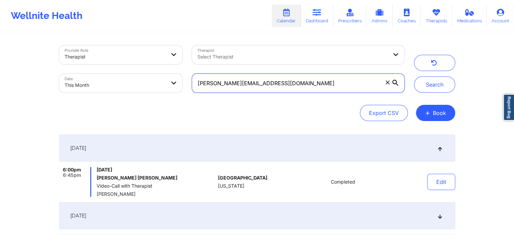
paste input "hydannenfeldt"
click at [414, 76] on button "Search" at bounding box center [434, 84] width 41 height 16
drag, startPoint x: 281, startPoint y: 85, endPoint x: 147, endPoint y: 89, distance: 133.9
click at [147, 89] on div "Provider Role Therapist Therapist Select Therapist Date This Month [EMAIL_ADDRE…" at bounding box center [231, 69] width 355 height 57
paste input "[EMAIL_ADDRESS]"
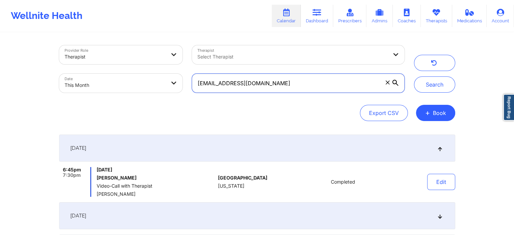
click at [414, 76] on button "Search" at bounding box center [434, 84] width 41 height 16
click at [292, 83] on input "[EMAIL_ADDRESS][DOMAIN_NAME]" at bounding box center [298, 83] width 212 height 19
drag, startPoint x: 292, startPoint y: 83, endPoint x: 197, endPoint y: 83, distance: 95.3
click at [197, 83] on input "[EMAIL_ADDRESS][DOMAIN_NAME]" at bounding box center [298, 83] width 212 height 19
paste input "[EMAIL_ADDRESS]"
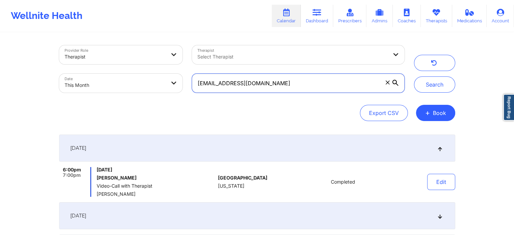
click at [414, 76] on button "Search" at bounding box center [434, 84] width 41 height 16
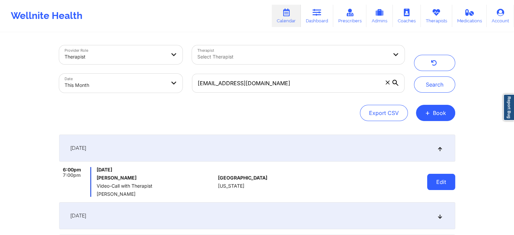
click at [447, 177] on button "Edit" at bounding box center [441, 182] width 28 height 16
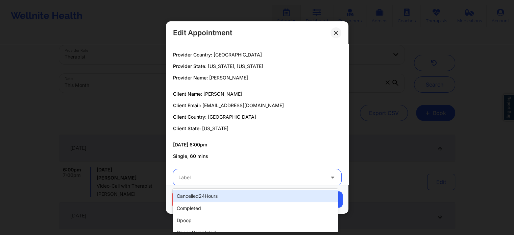
click at [265, 173] on div "Label" at bounding box center [249, 177] width 152 height 17
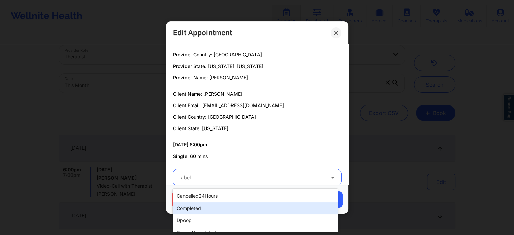
click at [195, 208] on div "completed" at bounding box center [255, 208] width 165 height 12
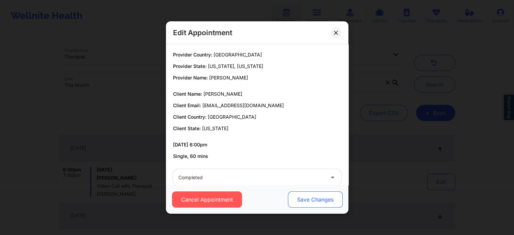
click at [319, 203] on button "Save Changes" at bounding box center [315, 199] width 55 height 16
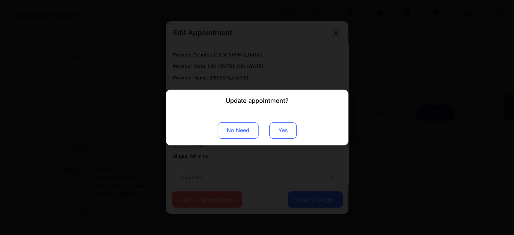
click at [275, 125] on button "Yes" at bounding box center [282, 130] width 27 height 16
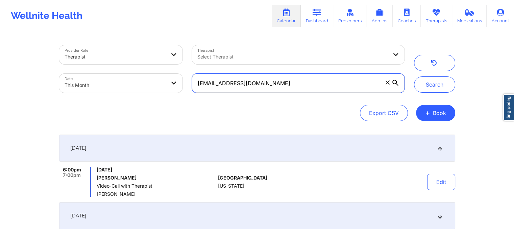
drag, startPoint x: 298, startPoint y: 75, endPoint x: 176, endPoint y: 81, distance: 122.5
click at [176, 81] on div "Provider Role Therapist Therapist Select Therapist Date This Month [EMAIL_ADDRE…" at bounding box center [231, 69] width 355 height 57
paste input "jmedic4567@g"
click at [414, 76] on button "Search" at bounding box center [434, 84] width 41 height 16
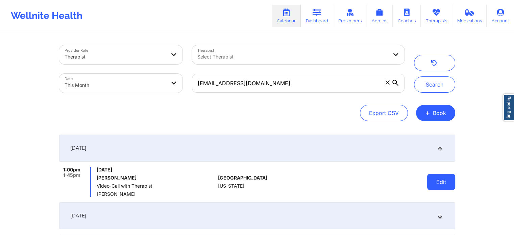
click at [434, 181] on button "Edit" at bounding box center [441, 182] width 28 height 16
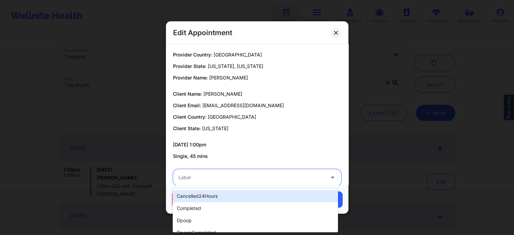
click at [240, 179] on div at bounding box center [251, 177] width 146 height 8
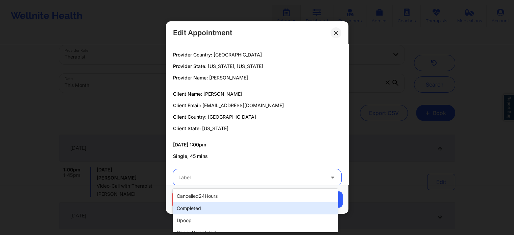
click at [217, 209] on div "completed" at bounding box center [255, 208] width 165 height 12
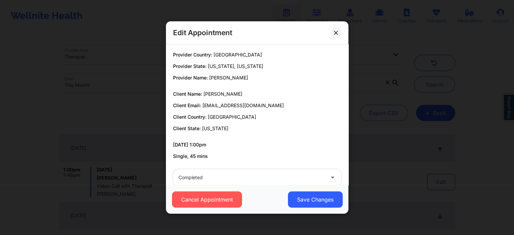
click at [320, 209] on div "Cancel Appointment Save Changes" at bounding box center [257, 199] width 182 height 29
click at [312, 205] on button "Save Changes" at bounding box center [315, 199] width 55 height 16
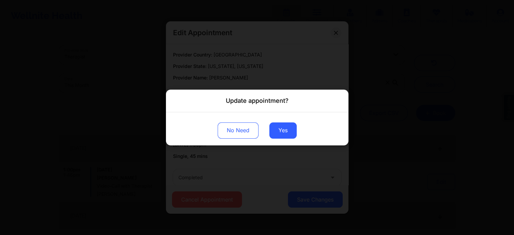
click at [281, 139] on div "No Need Yes" at bounding box center [257, 128] width 182 height 33
click at [287, 124] on button "Yes" at bounding box center [282, 130] width 27 height 16
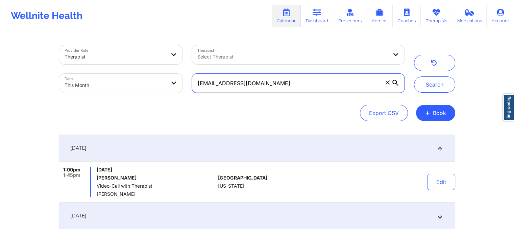
click at [296, 81] on input "[EMAIL_ADDRESS][DOMAIN_NAME]" at bounding box center [298, 83] width 212 height 19
drag, startPoint x: 296, startPoint y: 81, endPoint x: 188, endPoint y: 81, distance: 108.1
click at [188, 81] on div "[EMAIL_ADDRESS][DOMAIN_NAME]" at bounding box center [298, 83] width 222 height 28
paste input "[EMAIL_ADDRESS]"
click at [414, 76] on button "Search" at bounding box center [434, 84] width 41 height 16
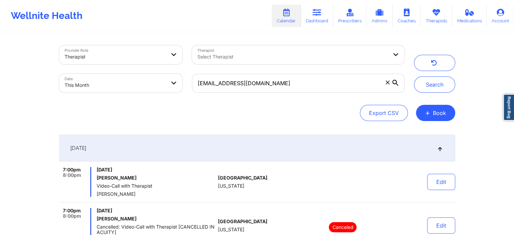
click at [455, 192] on div "Provider Role Therapist Therapist Select Therapist Date This Month [EMAIL_ADDRE…" at bounding box center [257, 207] width 406 height 349
click at [441, 186] on button "Edit" at bounding box center [441, 182] width 28 height 16
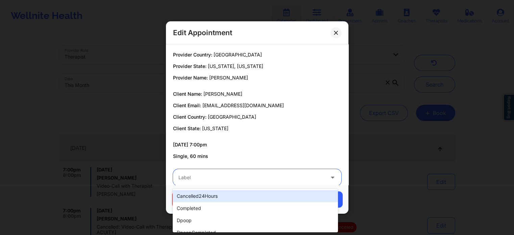
click at [303, 179] on div at bounding box center [251, 177] width 146 height 8
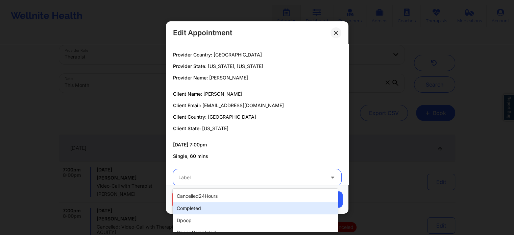
click at [279, 202] on div "completed" at bounding box center [255, 208] width 165 height 12
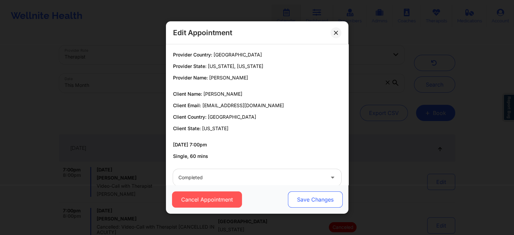
click at [307, 198] on button "Save Changes" at bounding box center [315, 199] width 55 height 16
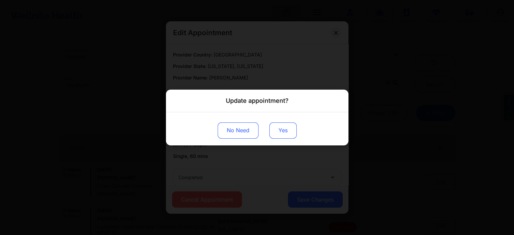
click at [277, 130] on button "Yes" at bounding box center [282, 130] width 27 height 16
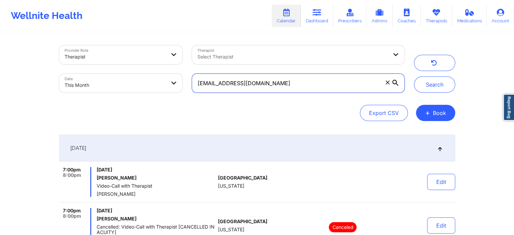
drag, startPoint x: 292, startPoint y: 92, endPoint x: 180, endPoint y: 75, distance: 113.1
click at [180, 75] on div "Provider Role Therapist Therapist Select Therapist Date This Month [EMAIL_ADDRE…" at bounding box center [231, 69] width 355 height 57
paste input "yen@yenbiechler"
click at [293, 77] on input "[EMAIL_ADDRESS][DOMAIN_NAME]" at bounding box center [298, 83] width 212 height 19
type input "[EMAIL_ADDRESS][DOMAIN_NAME]"
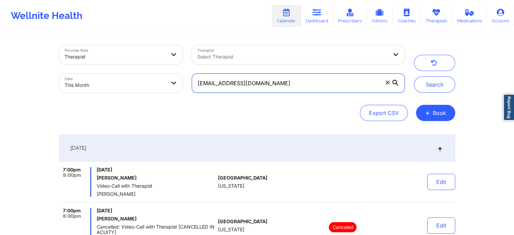
click at [414, 76] on button "Search" at bounding box center [434, 84] width 41 height 16
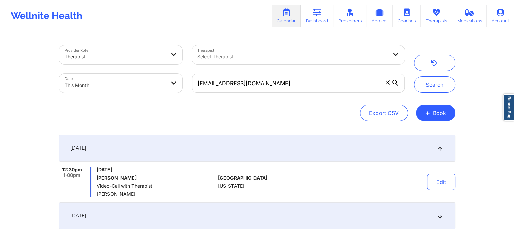
click at [461, 181] on div "Provider Role Therapist Therapist Select Therapist Date This Month [EMAIL_ADDRE…" at bounding box center [257, 184] width 514 height 368
click at [443, 183] on button "Edit" at bounding box center [441, 182] width 28 height 16
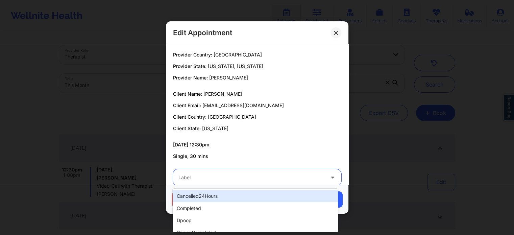
click at [266, 177] on div at bounding box center [251, 177] width 146 height 8
type input "dp"
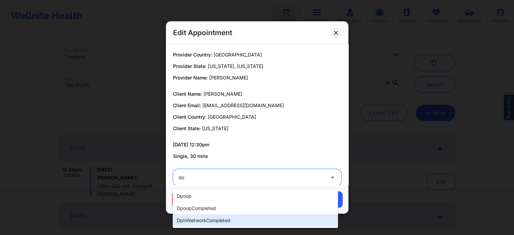
click at [205, 216] on div "dpInNetworkCompleted" at bounding box center [255, 220] width 165 height 12
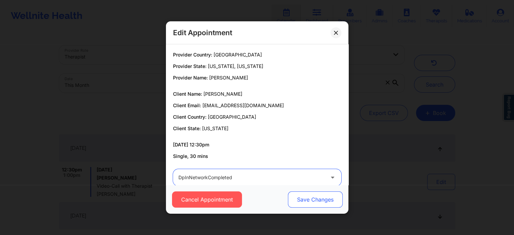
click at [308, 193] on button "Save Changes" at bounding box center [315, 199] width 55 height 16
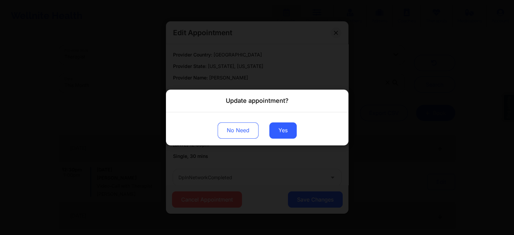
click at [278, 119] on div "No Need Yes" at bounding box center [257, 128] width 182 height 33
click at [278, 124] on button "Yes" at bounding box center [282, 130] width 27 height 16
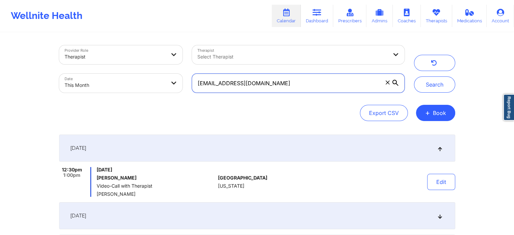
drag, startPoint x: 266, startPoint y: 87, endPoint x: 173, endPoint y: 74, distance: 94.2
click at [173, 74] on div "Provider Role Therapist Therapist Select Therapist Date This Month [EMAIL_ADDRE…" at bounding box center [231, 69] width 355 height 57
paste input "[EMAIL_ADDRESS]"
type input "[EMAIL_ADDRESS][DOMAIN_NAME]"
click at [414, 76] on button "Search" at bounding box center [434, 84] width 41 height 16
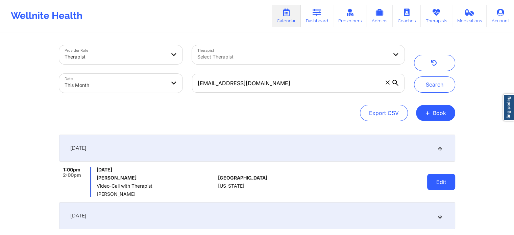
click at [440, 179] on button "Edit" at bounding box center [441, 182] width 28 height 16
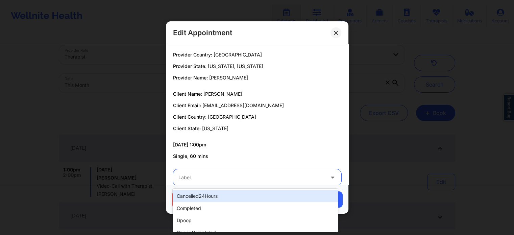
click at [268, 178] on div at bounding box center [251, 177] width 146 height 8
type input "com"
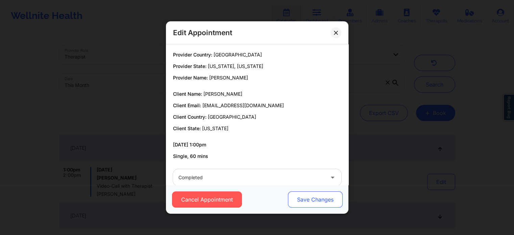
click at [296, 191] on button "Save Changes" at bounding box center [315, 199] width 55 height 16
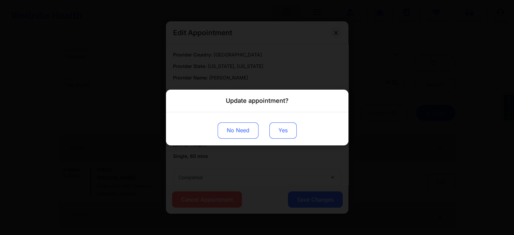
click at [286, 136] on button "Yes" at bounding box center [282, 130] width 27 height 16
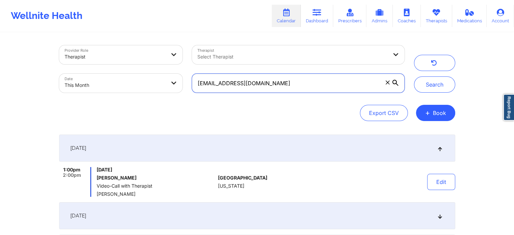
drag, startPoint x: 273, startPoint y: 89, endPoint x: 145, endPoint y: 76, distance: 128.4
click at [145, 76] on div "Provider Role Therapist Therapist Select Therapist Date This Month [EMAIL_ADDRE…" at bounding box center [231, 69] width 355 height 57
paste input "crodriguezbanton"
click at [414, 76] on button "Search" at bounding box center [434, 84] width 41 height 16
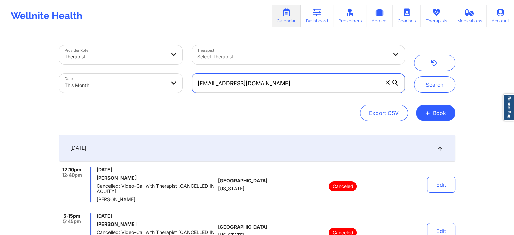
drag, startPoint x: 296, startPoint y: 82, endPoint x: 187, endPoint y: 78, distance: 108.9
click at [187, 78] on div "[EMAIL_ADDRESS][DOMAIN_NAME]" at bounding box center [298, 83] width 222 height 28
click at [414, 76] on button "Search" at bounding box center [434, 84] width 41 height 16
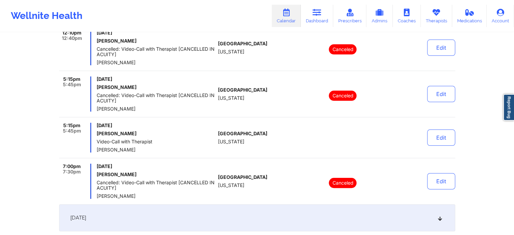
scroll to position [138, 0]
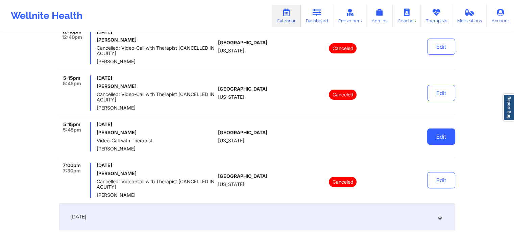
click at [436, 141] on button "Edit" at bounding box center [441, 136] width 28 height 16
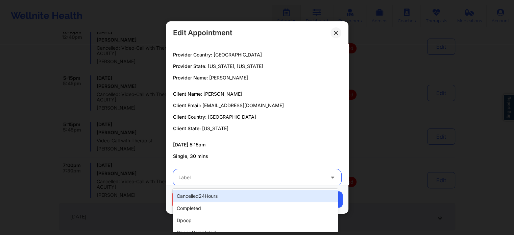
click at [277, 182] on div "Label" at bounding box center [249, 177] width 152 height 17
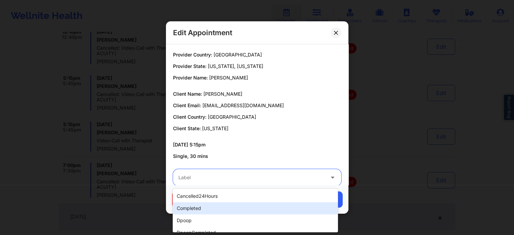
click at [240, 205] on div "completed" at bounding box center [255, 208] width 165 height 12
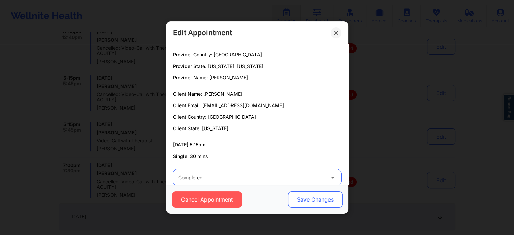
click at [315, 203] on button "Save Changes" at bounding box center [315, 199] width 55 height 16
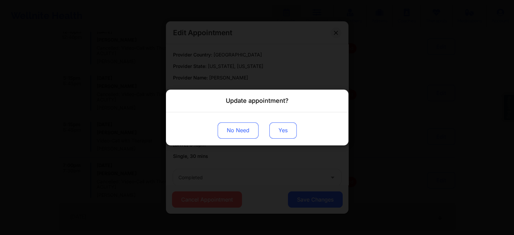
click at [285, 127] on button "Yes" at bounding box center [282, 130] width 27 height 16
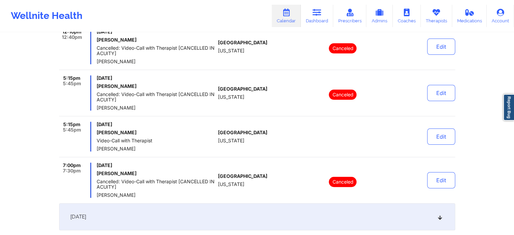
scroll to position [0, 0]
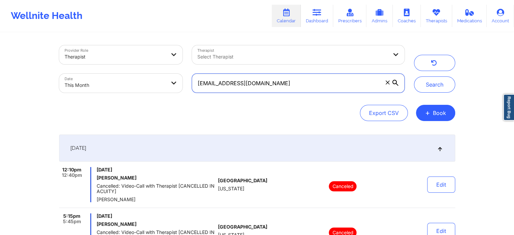
drag, startPoint x: 283, startPoint y: 87, endPoint x: 157, endPoint y: 83, distance: 125.8
click at [157, 83] on div "Provider Role Therapist Therapist Select Therapist Date This Month [EMAIL_ADDRE…" at bounding box center [231, 69] width 355 height 57
paste input "dasia.m.anderson14"
type input "[EMAIL_ADDRESS][DOMAIN_NAME]"
click at [414, 76] on button "Search" at bounding box center [434, 84] width 41 height 16
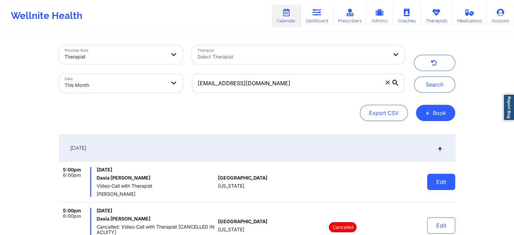
click at [435, 176] on button "Edit" at bounding box center [441, 182] width 28 height 16
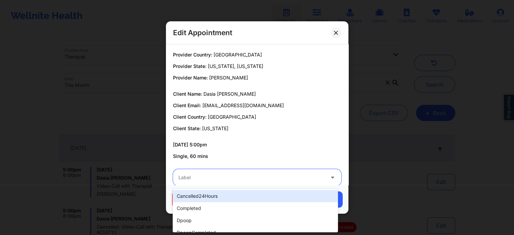
click at [240, 179] on div at bounding box center [251, 177] width 146 height 8
type input "com"
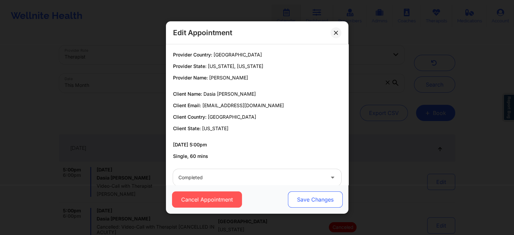
click at [302, 205] on button "Save Changes" at bounding box center [315, 199] width 55 height 16
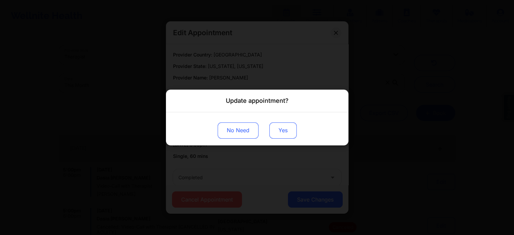
click at [281, 130] on button "Yes" at bounding box center [282, 130] width 27 height 16
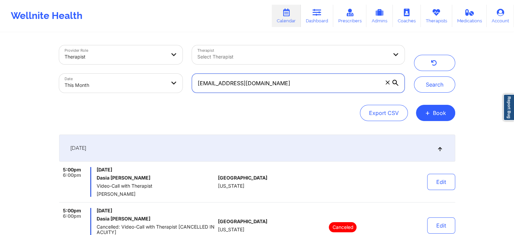
drag, startPoint x: 304, startPoint y: 86, endPoint x: 180, endPoint y: 83, distance: 124.4
click at [180, 83] on div "Provider Role Therapist Therapist Select Therapist Date This Month [EMAIL_ADDRE…" at bounding box center [231, 69] width 355 height 57
paste input "plantseedsofkindness"
click at [414, 76] on button "Search" at bounding box center [434, 84] width 41 height 16
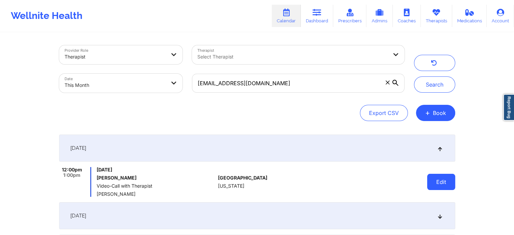
click at [435, 185] on button "Edit" at bounding box center [441, 182] width 28 height 16
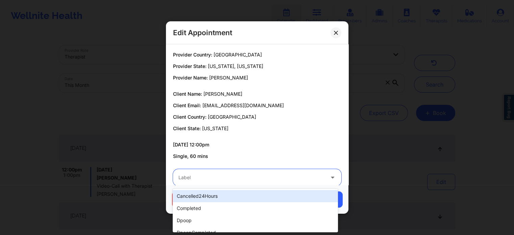
click at [281, 184] on div "Label" at bounding box center [249, 177] width 152 height 17
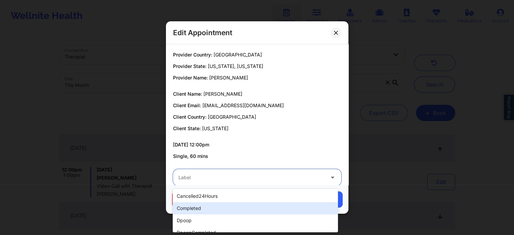
click at [217, 209] on div "completed" at bounding box center [255, 208] width 165 height 12
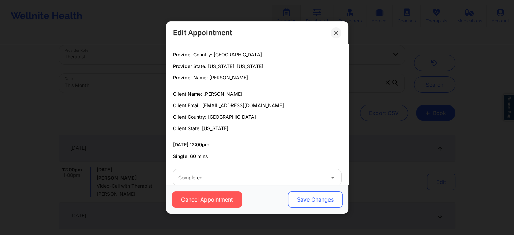
click at [322, 201] on button "Save Changes" at bounding box center [315, 199] width 55 height 16
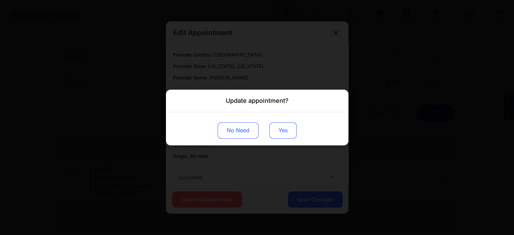
click at [290, 129] on button "Yes" at bounding box center [282, 130] width 27 height 16
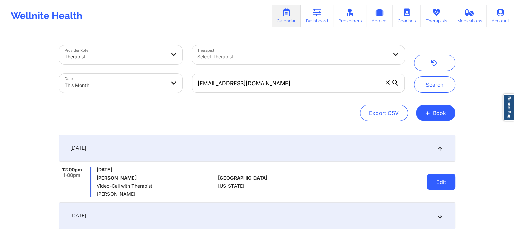
click at [438, 180] on button "Edit" at bounding box center [441, 182] width 28 height 16
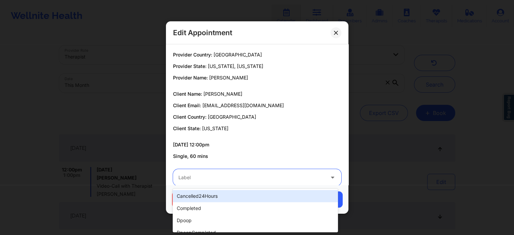
click at [218, 182] on div "Label" at bounding box center [249, 177] width 152 height 17
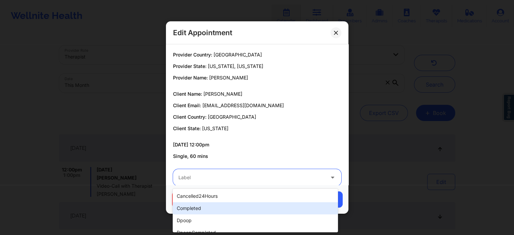
click at [186, 206] on div "completed" at bounding box center [255, 208] width 165 height 12
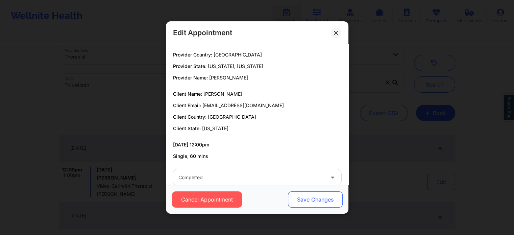
click at [325, 200] on button "Save Changes" at bounding box center [315, 199] width 55 height 16
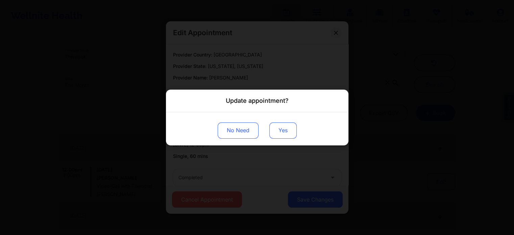
click at [284, 127] on button "Yes" at bounding box center [282, 130] width 27 height 16
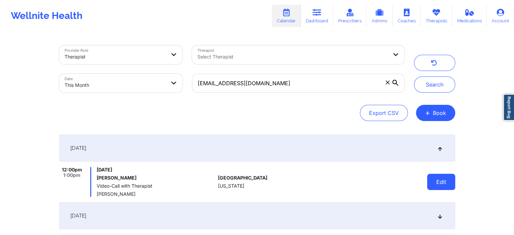
click at [437, 190] on button "Edit" at bounding box center [441, 182] width 28 height 16
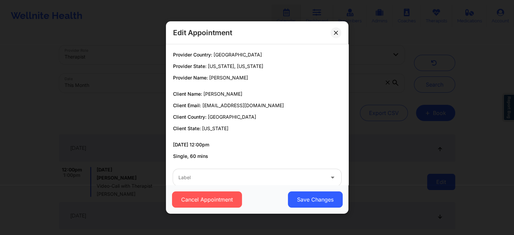
click at [437, 190] on body "Wellnite Health Calendar Dashboard Prescribers Admins Coaches Therapists Medica…" at bounding box center [257, 117] width 514 height 235
click at [257, 178] on div at bounding box center [251, 177] width 146 height 8
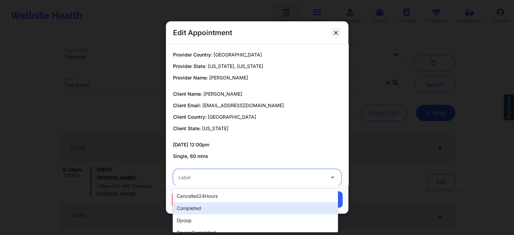
click at [211, 202] on div "completed" at bounding box center [255, 208] width 165 height 12
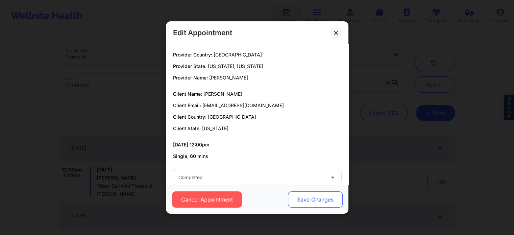
click at [319, 198] on button "Save Changes" at bounding box center [315, 199] width 55 height 16
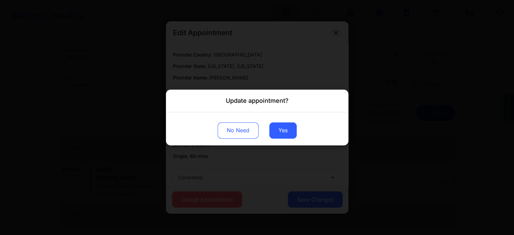
click at [275, 141] on div "No Need Yes" at bounding box center [257, 128] width 182 height 33
click at [274, 130] on button "Yes" at bounding box center [282, 130] width 27 height 16
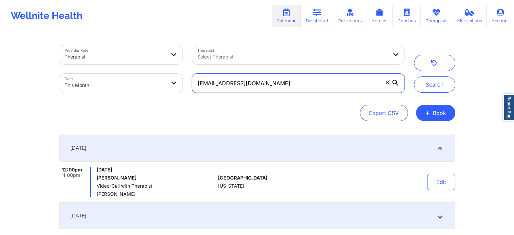
drag, startPoint x: 344, startPoint y: 82, endPoint x: 160, endPoint y: 76, distance: 184.6
click at [160, 76] on div "Provider Role Therapist Therapist Select Therapist Date This Month [EMAIL_ADDRE…" at bounding box center [231, 69] width 355 height 57
paste input "info@nikkiruiz"
click at [414, 76] on button "Search" at bounding box center [434, 84] width 41 height 16
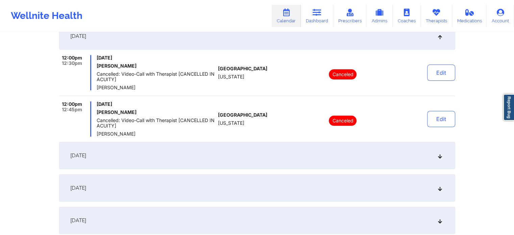
scroll to position [113, 0]
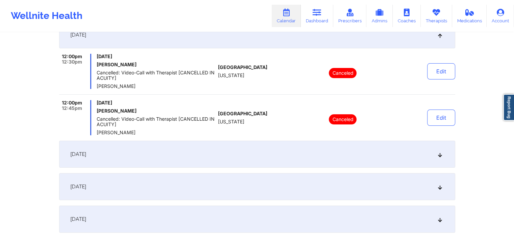
click at [161, 180] on div "[DATE]" at bounding box center [257, 186] width 396 height 27
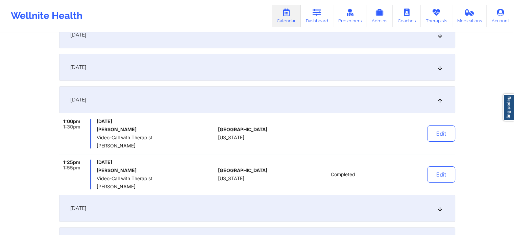
scroll to position [0, 0]
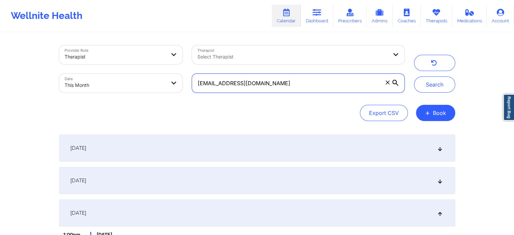
drag, startPoint x: 275, startPoint y: 88, endPoint x: 171, endPoint y: 76, distance: 105.2
click at [171, 76] on div "Provider Role Therapist Therapist Select Therapist Date This Month [EMAIL_ADDRE…" at bounding box center [231, 69] width 355 height 57
paste input "[EMAIL_ADDRESS]"
click at [414, 76] on button "Search" at bounding box center [434, 84] width 41 height 16
click at [230, 175] on div "[DATE]" at bounding box center [257, 180] width 396 height 27
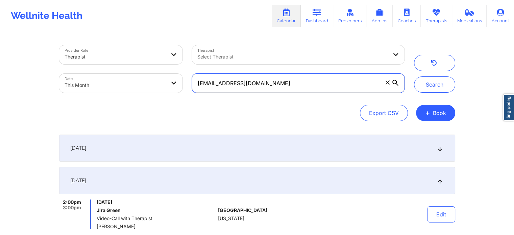
drag, startPoint x: 257, startPoint y: 91, endPoint x: 273, endPoint y: 87, distance: 17.0
click at [273, 87] on input "[EMAIL_ADDRESS][DOMAIN_NAME]" at bounding box center [298, 83] width 212 height 19
drag, startPoint x: 273, startPoint y: 87, endPoint x: 154, endPoint y: 85, distance: 119.3
click at [154, 85] on div "Provider Role Therapist Therapist Select Therapist Date This Month [EMAIL_ADDRE…" at bounding box center [231, 69] width 355 height 57
paste input "[EMAIL_ADDRESS]"
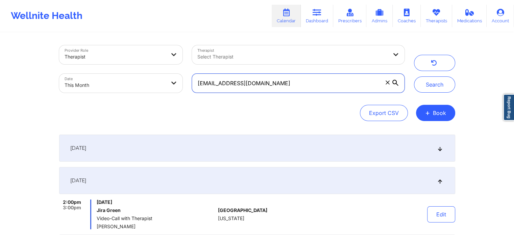
click at [414, 76] on button "Search" at bounding box center [434, 84] width 41 height 16
drag, startPoint x: 268, startPoint y: 89, endPoint x: 157, endPoint y: 61, distance: 113.7
click at [157, 61] on div "Provider Role Therapist Therapist Select Therapist Date This Month [EMAIL_ADDRE…" at bounding box center [231, 69] width 355 height 57
paste input "txbrandiwine@gmai"
click at [414, 76] on button "Search" at bounding box center [434, 84] width 41 height 16
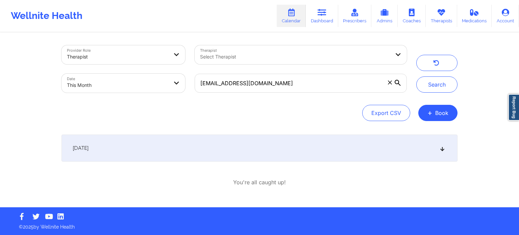
click at [125, 148] on div "[DATE]" at bounding box center [260, 148] width 396 height 27
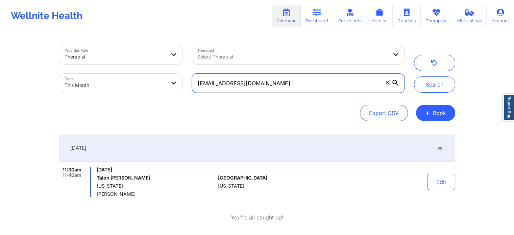
drag, startPoint x: 271, startPoint y: 82, endPoint x: 162, endPoint y: 50, distance: 113.1
click at [162, 50] on div "Provider Role Therapist Therapist Select Therapist Date This Month [EMAIL_ADDRE…" at bounding box center [231, 69] width 355 height 57
paste input "reneelmiller10"
click at [414, 76] on button "Search" at bounding box center [434, 84] width 41 height 16
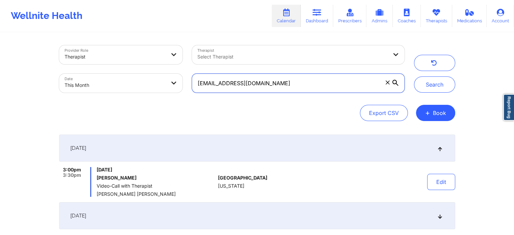
scroll to position [63, 0]
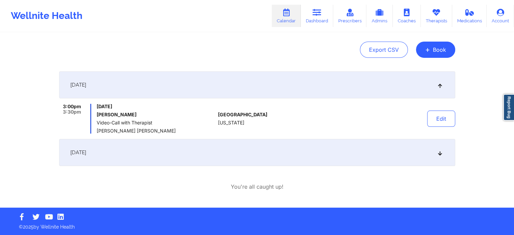
click at [342, 155] on div "[DATE]" at bounding box center [257, 152] width 396 height 27
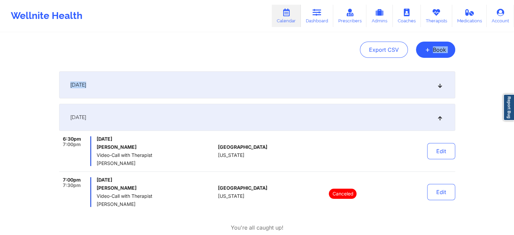
drag, startPoint x: 510, startPoint y: 88, endPoint x: 506, endPoint y: 29, distance: 59.3
click at [506, 29] on div "Wellnite Health Calendar Dashboard Prescribers Admins Coaches Therapists Medica…" at bounding box center [257, 93] width 514 height 312
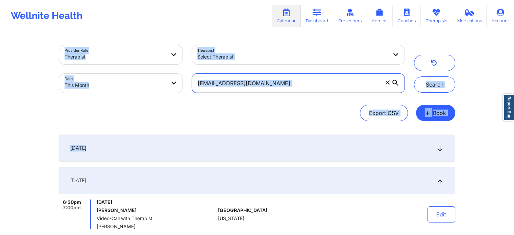
click at [301, 81] on input "[EMAIL_ADDRESS][DOMAIN_NAME]" at bounding box center [298, 83] width 212 height 19
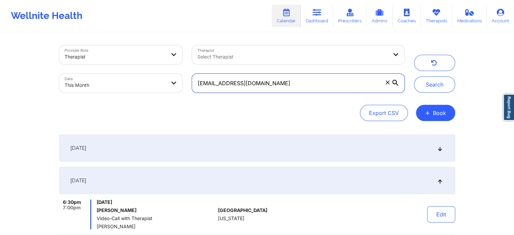
drag, startPoint x: 301, startPoint y: 81, endPoint x: 143, endPoint y: 69, distance: 159.0
click at [143, 69] on div "Provider Role Therapist Therapist Select Therapist Date This Month [EMAIL_ADDRE…" at bounding box center [231, 69] width 355 height 57
paste input "bespokeclubmiami"
click at [414, 76] on button "Search" at bounding box center [434, 84] width 41 height 16
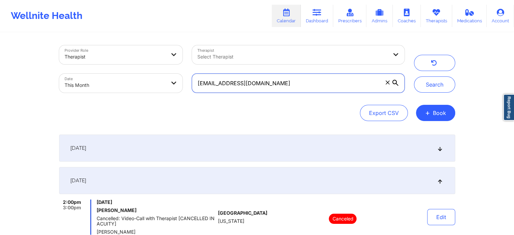
drag, startPoint x: 302, startPoint y: 77, endPoint x: 173, endPoint y: 88, distance: 129.2
click at [173, 88] on div "Provider Role Therapist Therapist Select Therapist Date This Month [EMAIL_ADDRE…" at bounding box center [231, 69] width 355 height 57
paste input "tabithastevens0119"
type input "[EMAIL_ADDRESS][DOMAIN_NAME]"
click at [414, 76] on button "Search" at bounding box center [434, 84] width 41 height 16
